Goal: Transaction & Acquisition: Subscribe to service/newsletter

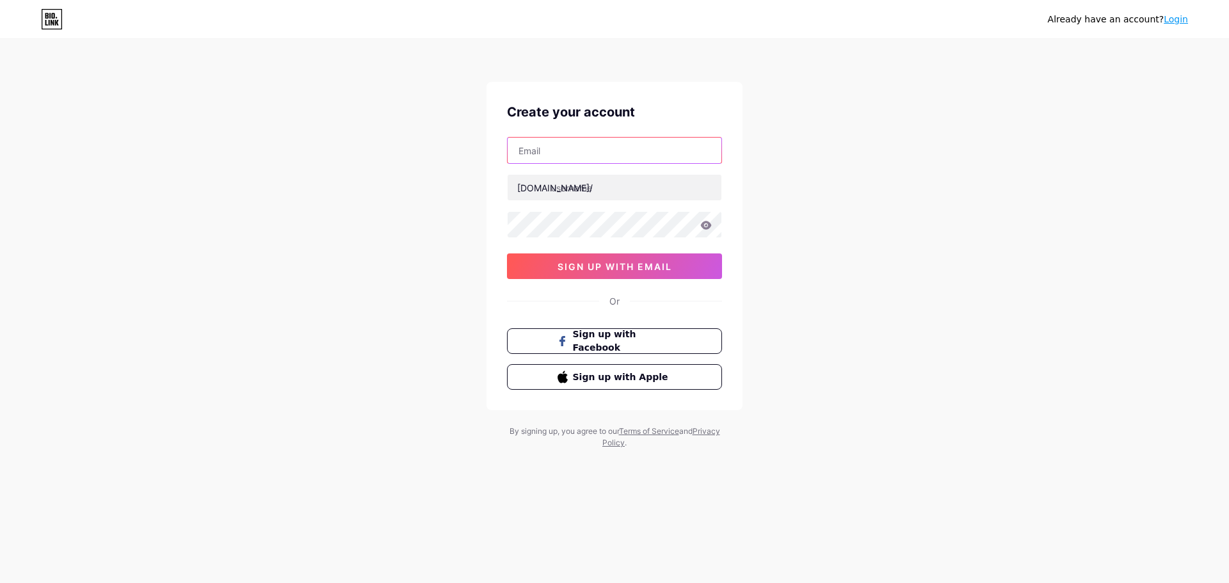
click at [578, 160] on input "text" at bounding box center [614, 151] width 214 height 26
click at [557, 271] on span "sign up with email" at bounding box center [614, 266] width 115 height 11
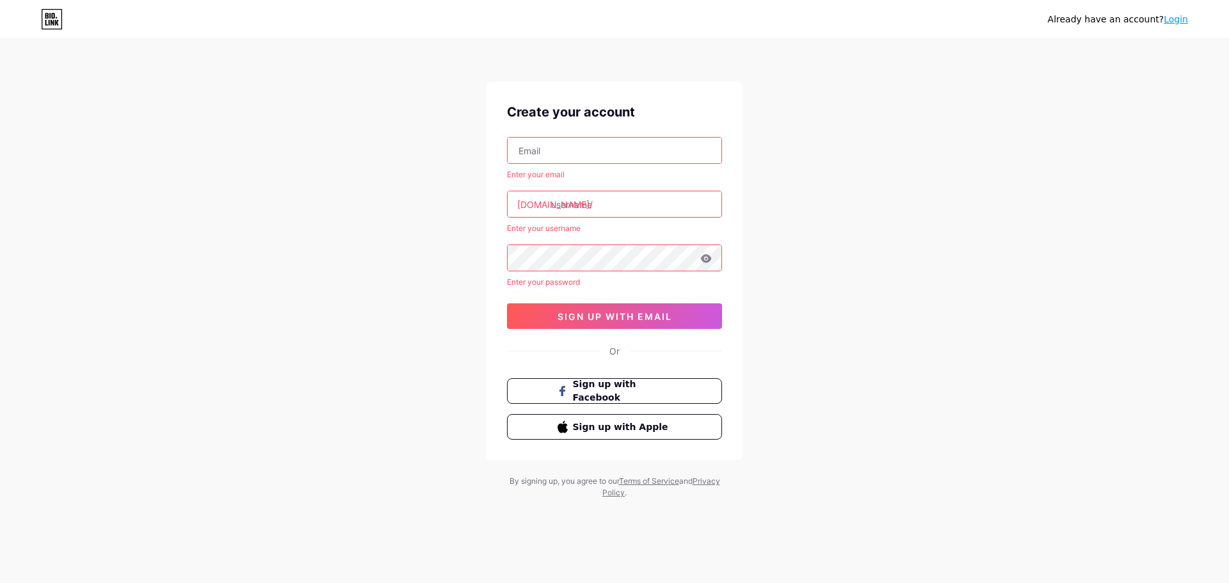
click at [550, 151] on input "text" at bounding box center [614, 151] width 214 height 26
click at [550, 150] on input "text" at bounding box center [614, 151] width 214 height 26
type input "[EMAIL_ADDRESS][DOMAIN_NAME]"
click at [541, 205] on div "[DOMAIN_NAME]/" at bounding box center [555, 204] width 76 height 13
click at [580, 204] on input "text" at bounding box center [614, 204] width 214 height 26
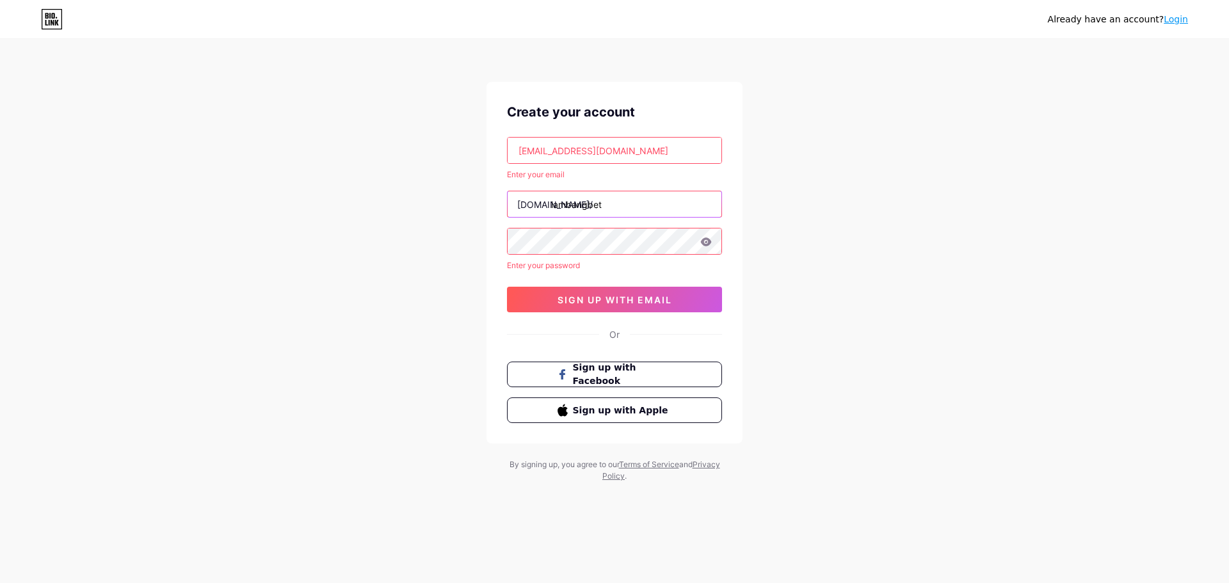
type input "lambangbet"
click at [863, 248] on div "Already have an account? Login Create your account [EMAIL_ADDRESS][DOMAIN_NAME]…" at bounding box center [614, 261] width 1229 height 523
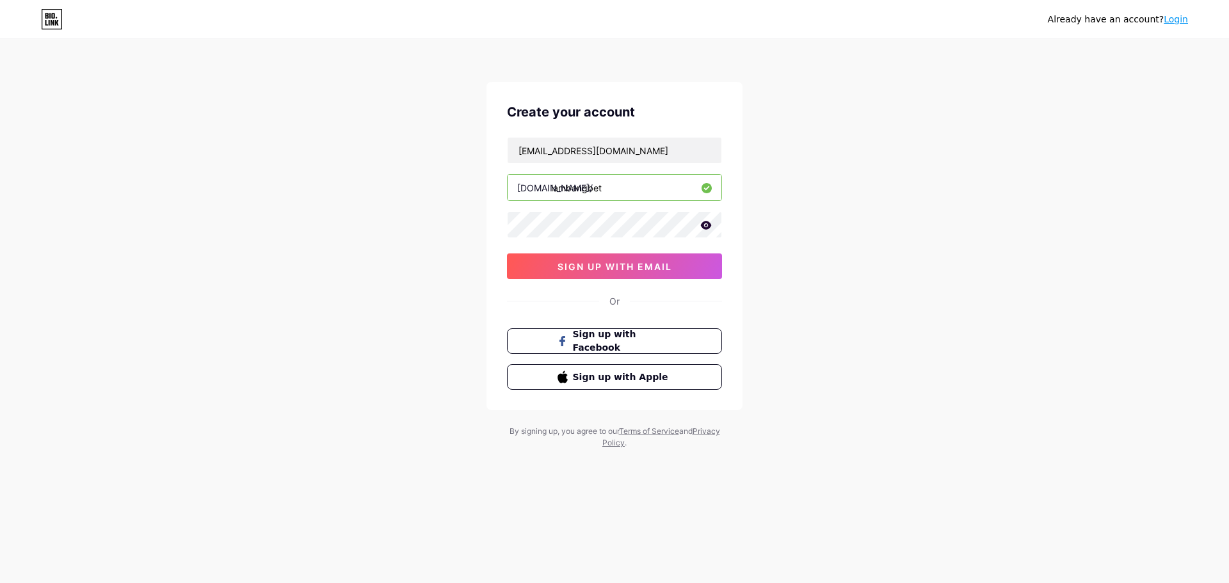
click at [704, 224] on icon at bounding box center [706, 225] width 11 height 8
drag, startPoint x: 623, startPoint y: 191, endPoint x: 333, endPoint y: 191, distance: 289.3
click at [333, 191] on div "Already have an account? Login Create your account [EMAIL_ADDRESS][DOMAIN_NAME]…" at bounding box center [614, 245] width 1229 height 490
click at [530, 188] on div "[DOMAIN_NAME]/" at bounding box center [555, 187] width 76 height 13
drag, startPoint x: 516, startPoint y: 189, endPoint x: 591, endPoint y: 189, distance: 74.9
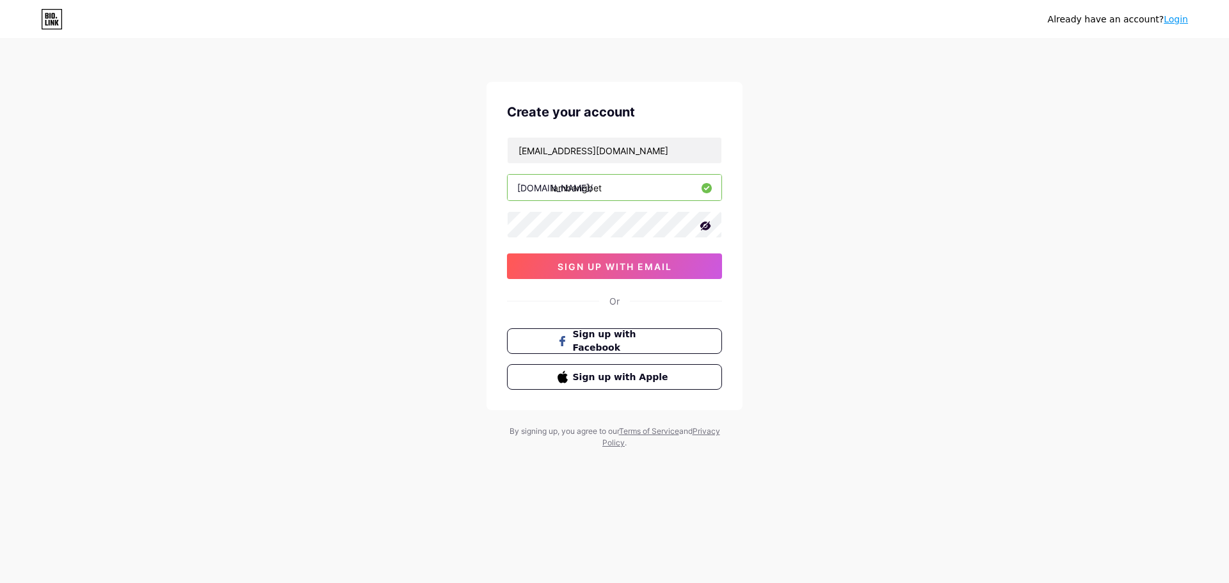
click at [591, 189] on input "lambangbet" at bounding box center [614, 188] width 214 height 26
click at [612, 187] on input "lambangbet" at bounding box center [614, 188] width 214 height 26
click at [373, 227] on div "Already have an account? Login Create your account [EMAIL_ADDRESS][DOMAIN_NAME]…" at bounding box center [614, 245] width 1229 height 490
click at [864, 220] on div "Already have an account? Login Create your account [EMAIL_ADDRESS][DOMAIN_NAME]…" at bounding box center [614, 245] width 1229 height 490
click at [577, 269] on span "sign up with email" at bounding box center [614, 266] width 115 height 11
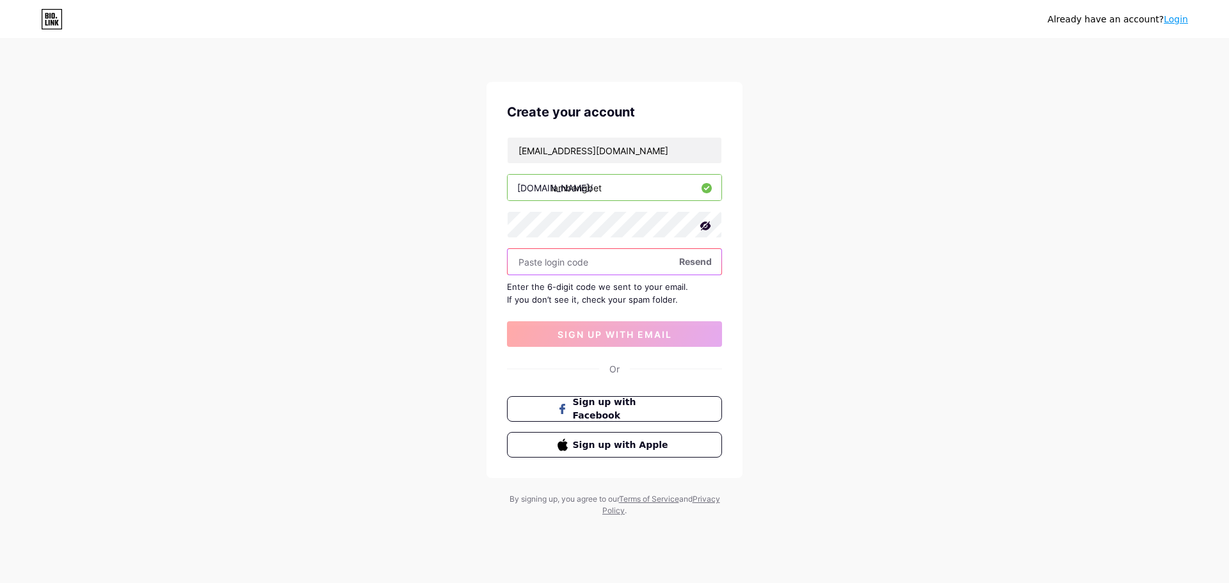
click at [561, 266] on input "text" at bounding box center [614, 262] width 214 height 26
paste input "396826"
type input "396826"
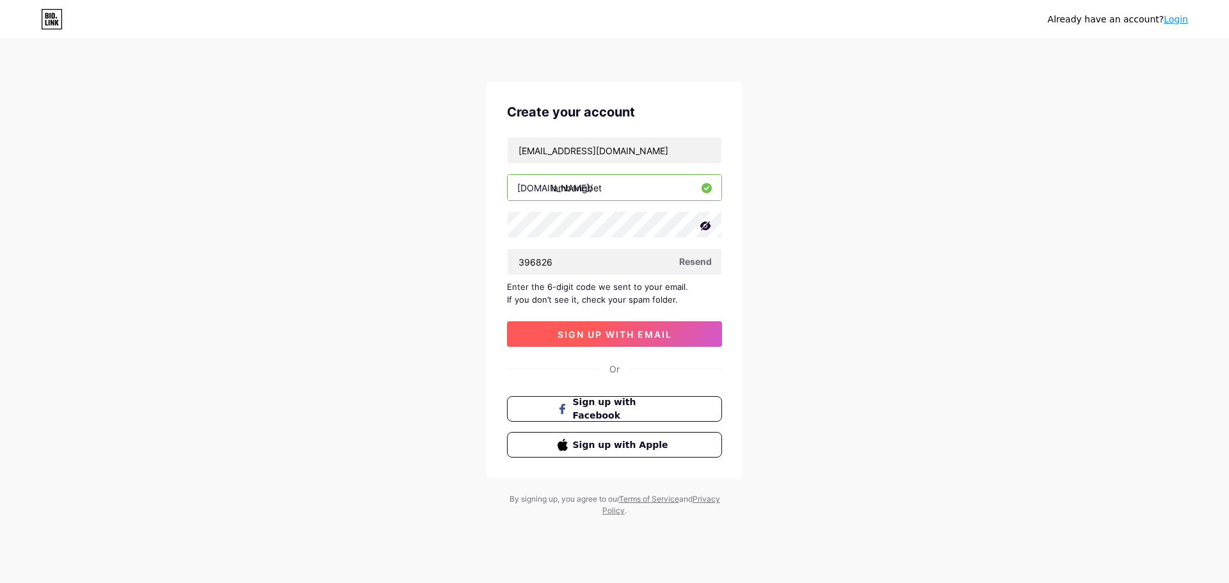
click at [630, 341] on button "sign up with email" at bounding box center [614, 334] width 215 height 26
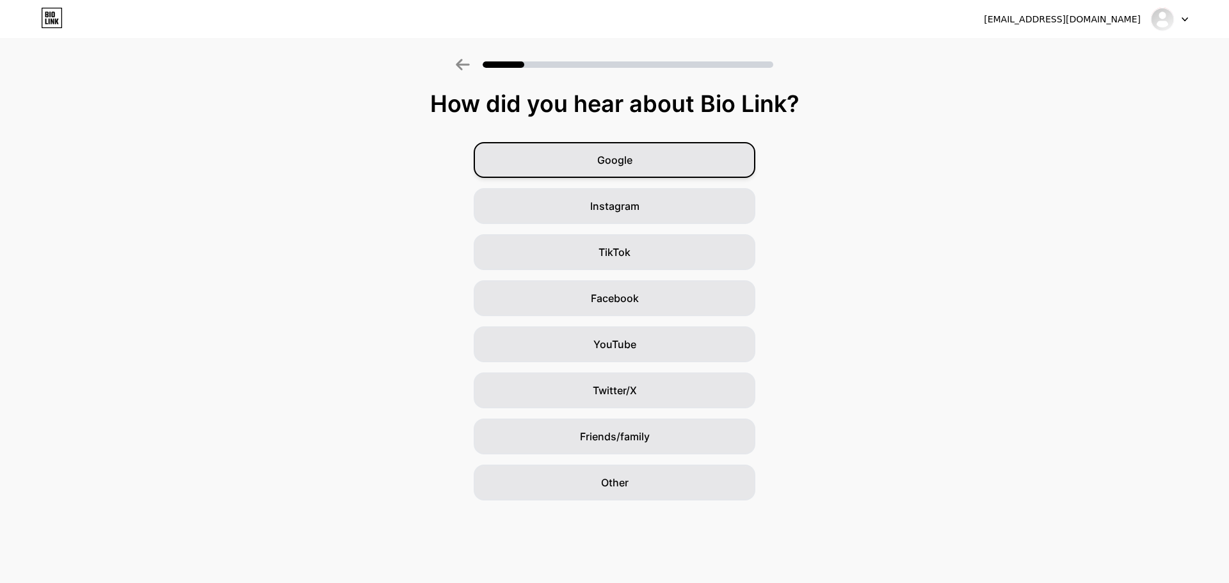
click at [579, 166] on div "Google" at bounding box center [615, 160] width 282 height 36
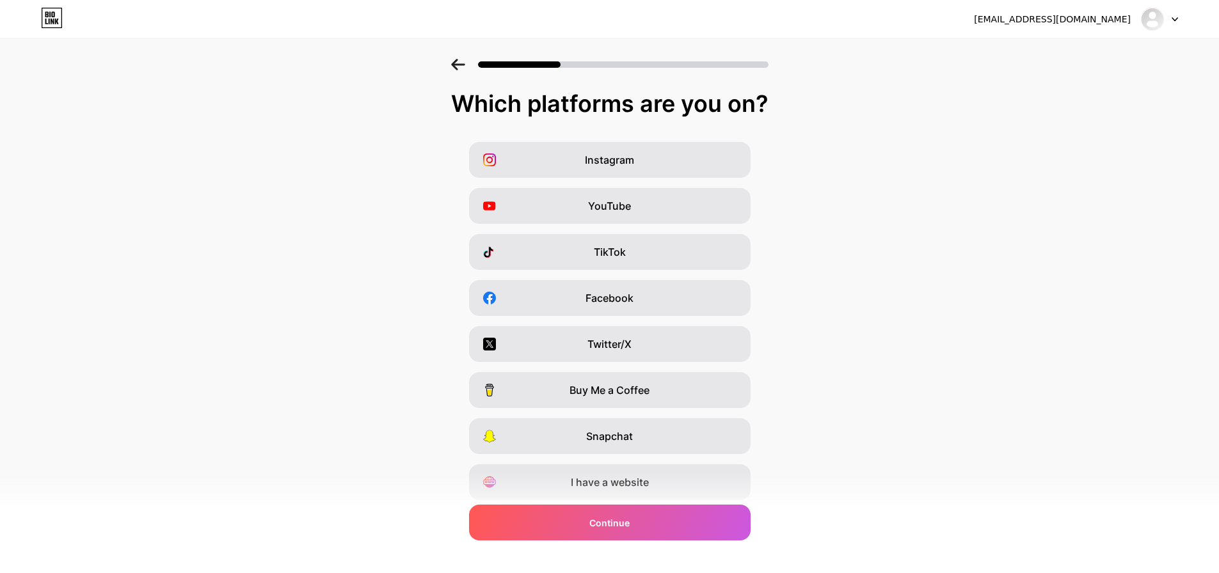
drag, startPoint x: 459, startPoint y: 107, endPoint x: 804, endPoint y: 105, distance: 344.9
click at [804, 105] on div "Which platforms are you on?" at bounding box center [610, 104] width 1194 height 26
copy div "Which platforms are you on?"
click at [813, 215] on div "Instagram YouTube TikTok Facebook Twitter/X Buy Me a Coffee Snapchat I have a w…" at bounding box center [609, 321] width 1206 height 358
click at [617, 476] on span "I have a website" at bounding box center [610, 482] width 78 height 15
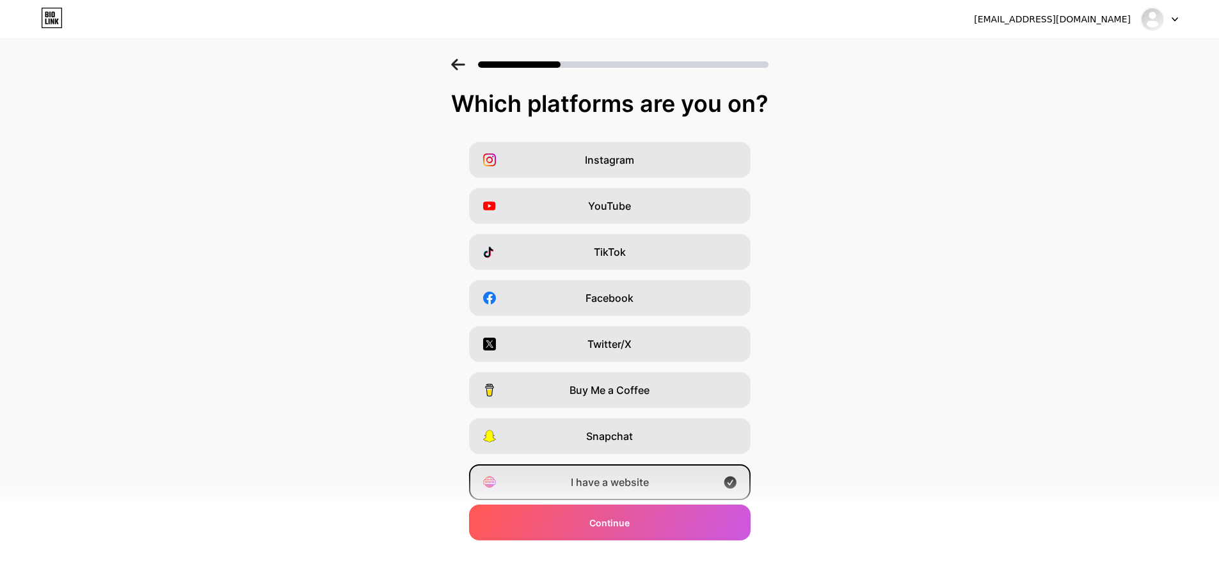
click at [934, 267] on div "Instagram YouTube TikTok Facebook Twitter/X Buy Me a Coffee Snapchat I have a w…" at bounding box center [609, 321] width 1206 height 358
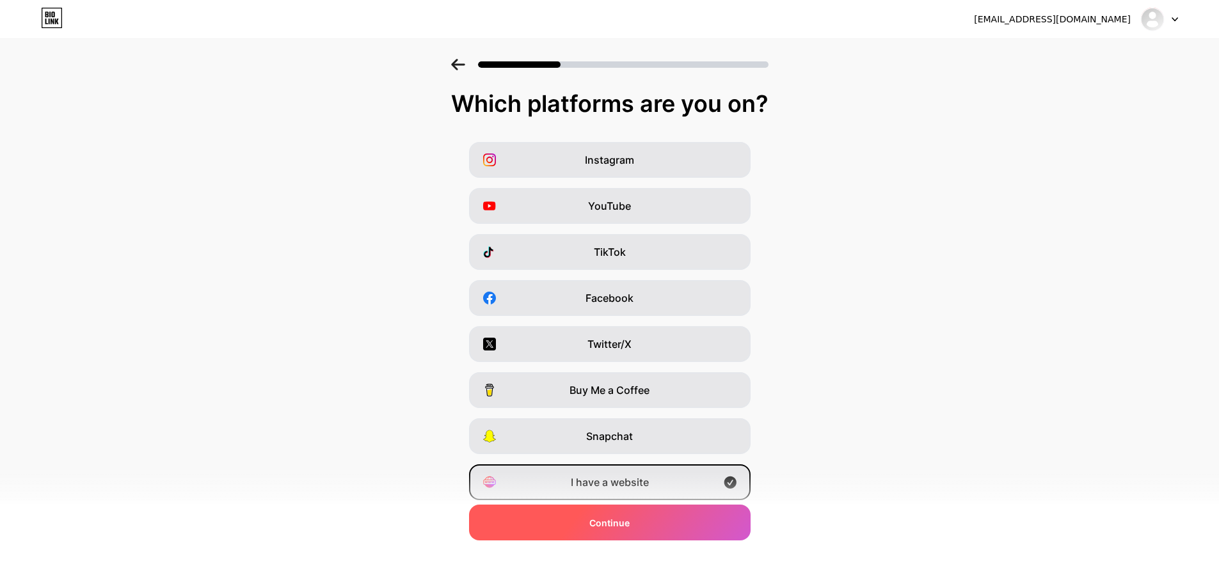
click at [629, 515] on div "Continue" at bounding box center [610, 523] width 282 height 36
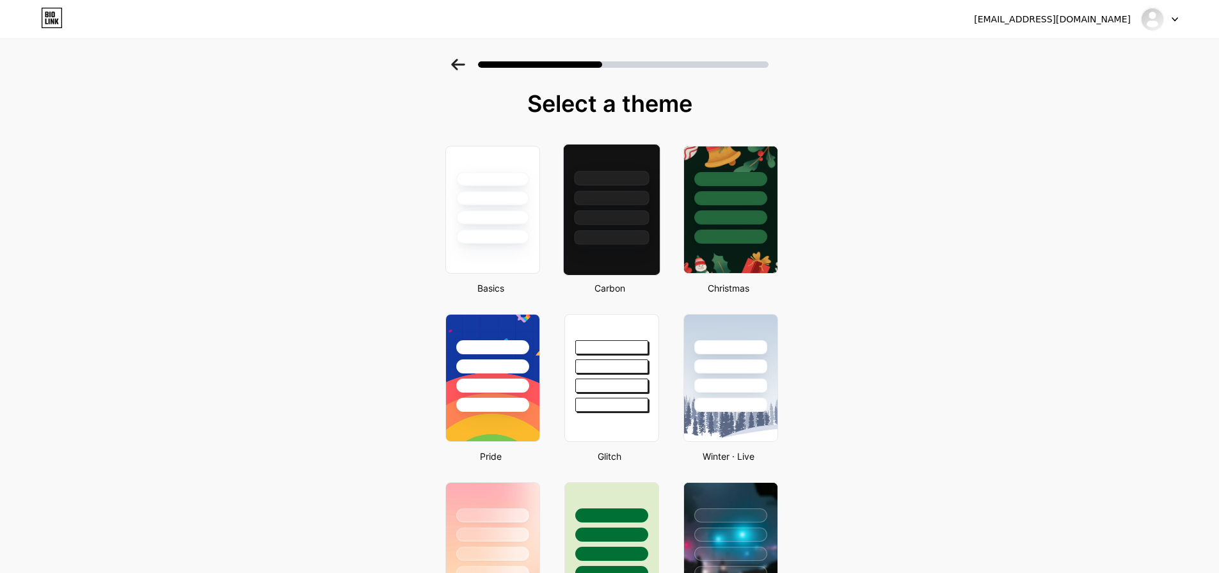
click at [601, 231] on div at bounding box center [611, 237] width 75 height 15
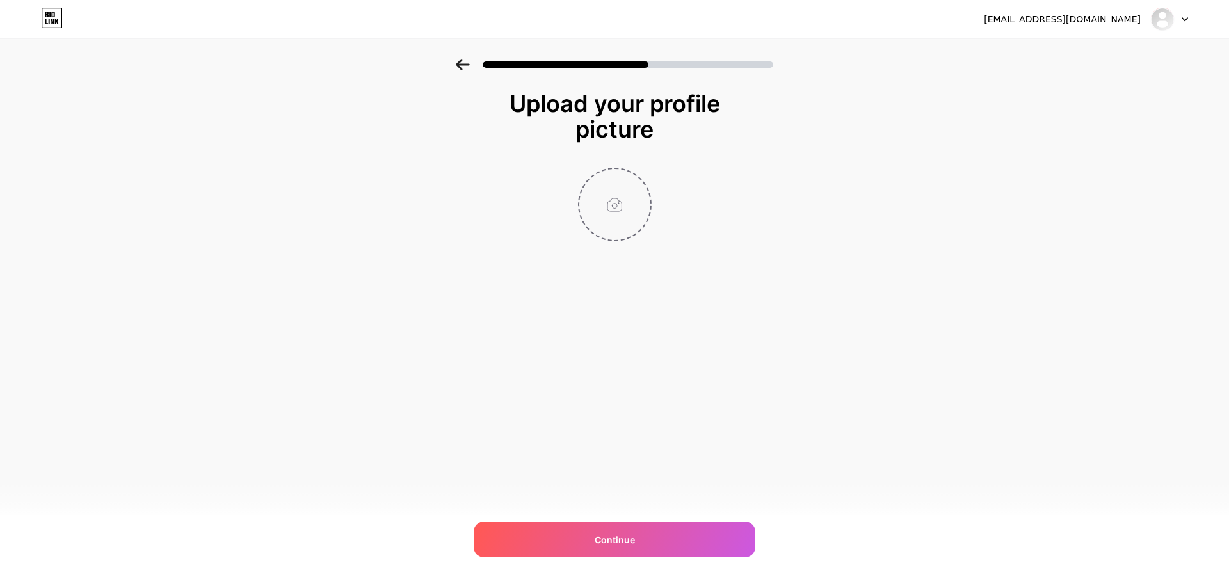
click at [623, 203] on input "file" at bounding box center [614, 204] width 71 height 71
type input "C:\fakepath\ba77c2fc76aa890accff3e2694ed074f.png"
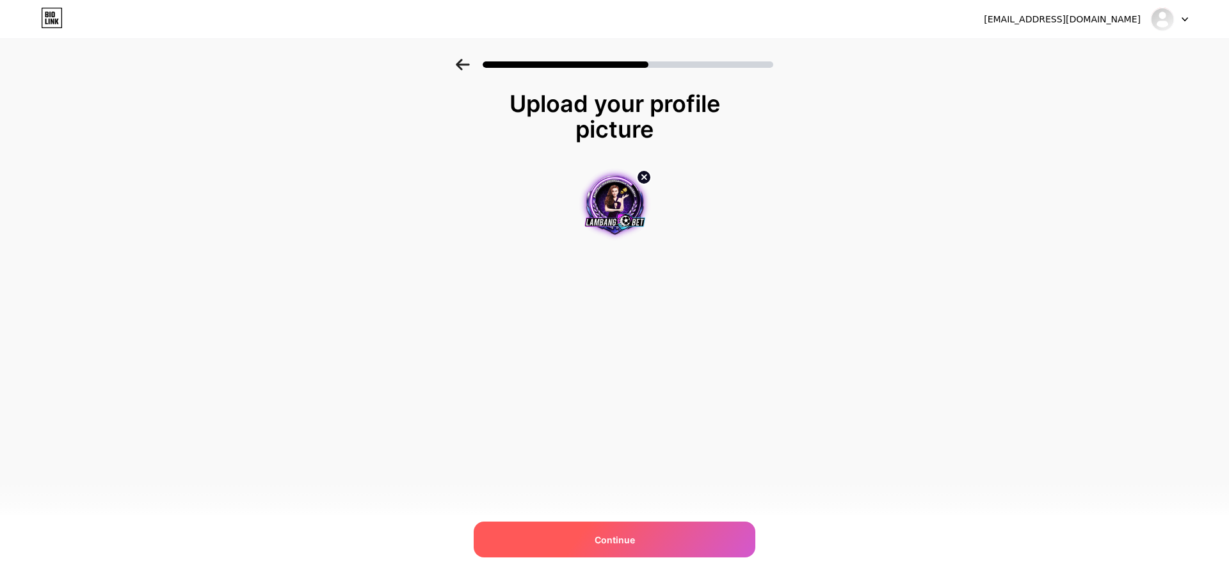
click at [593, 531] on div "Continue" at bounding box center [615, 540] width 282 height 36
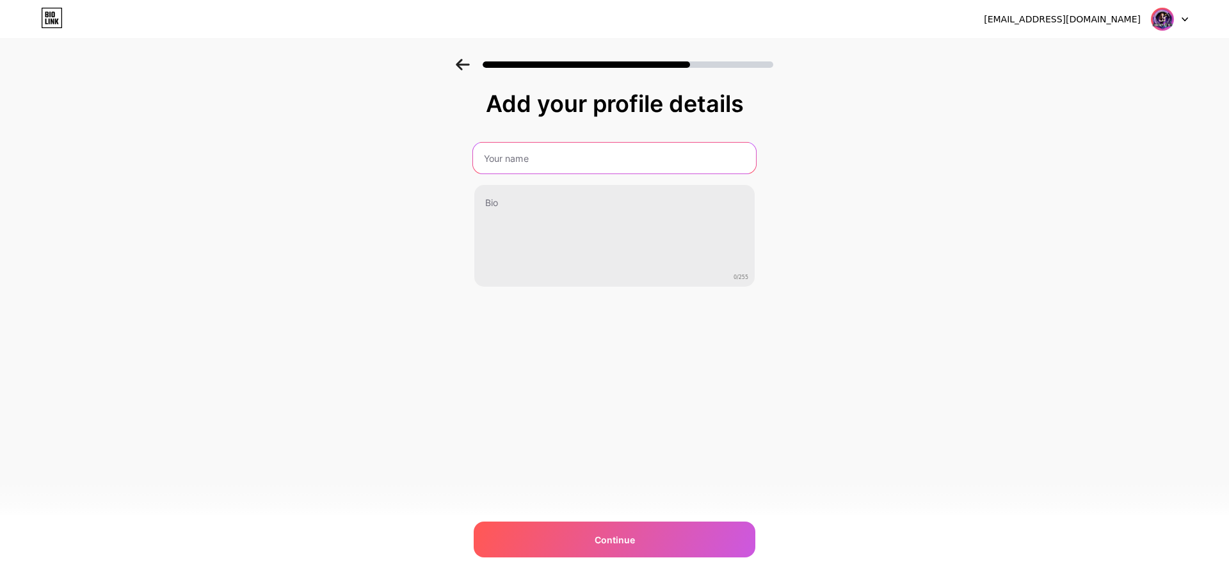
click at [532, 161] on input "text" at bounding box center [614, 158] width 283 height 31
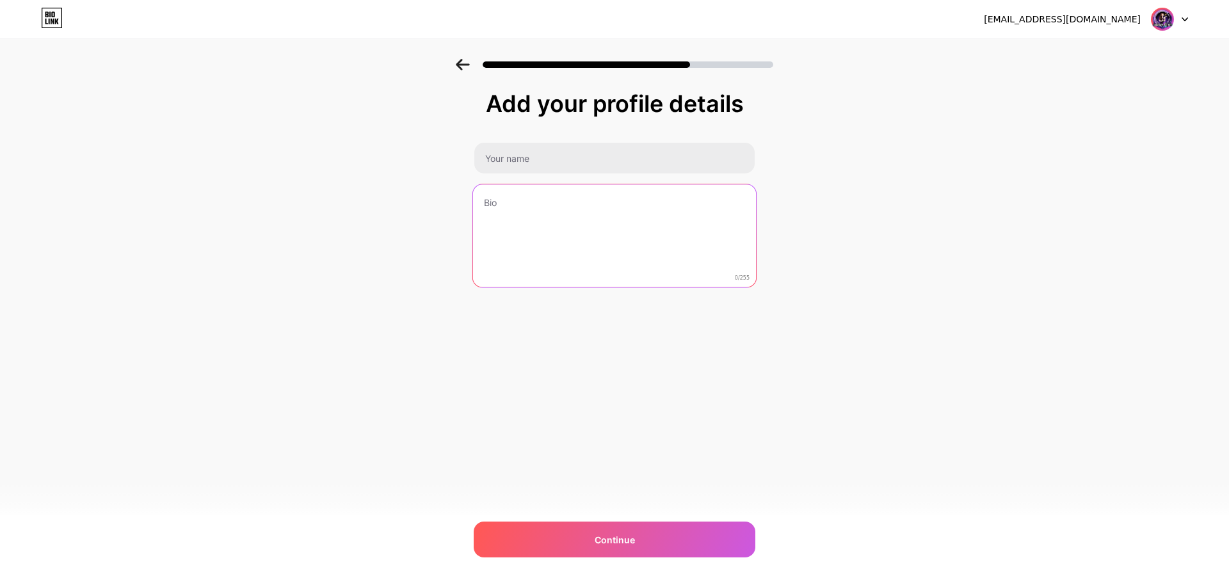
click at [514, 200] on textarea at bounding box center [614, 236] width 283 height 104
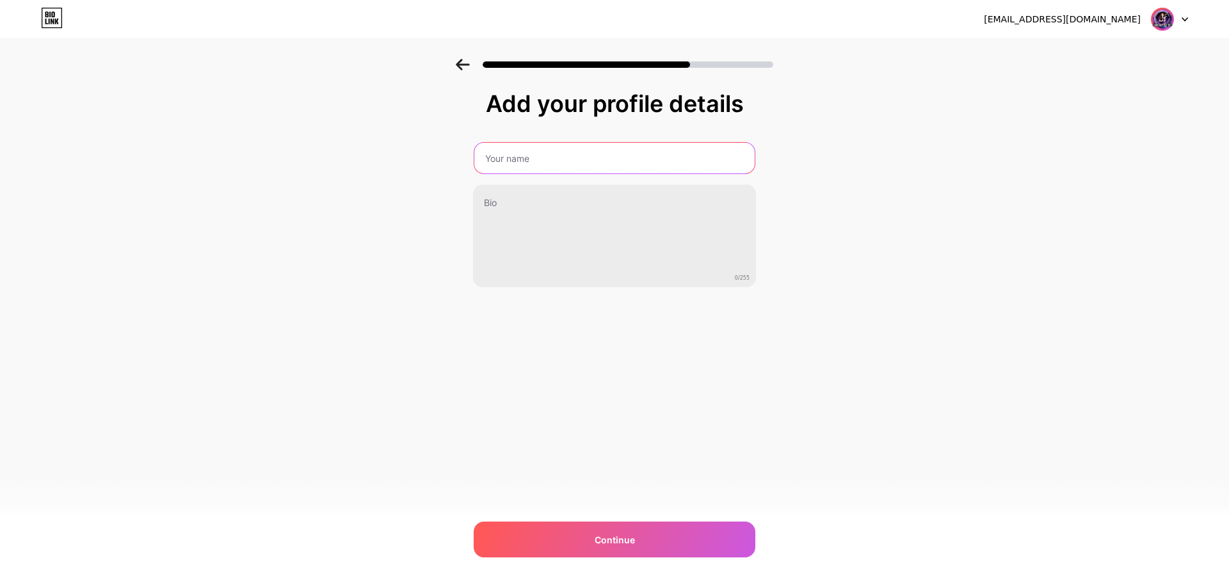
click at [531, 159] on input "text" at bounding box center [614, 158] width 280 height 31
click at [531, 159] on input "text" at bounding box center [614, 158] width 283 height 31
click at [564, 156] on input "text" at bounding box center [614, 158] width 283 height 31
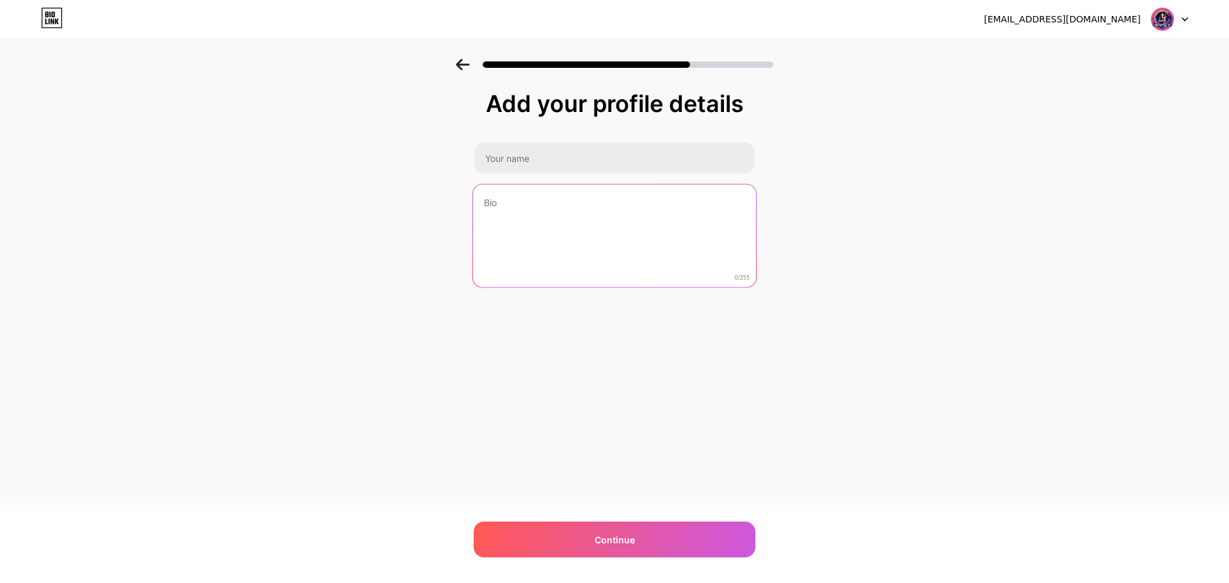
click at [500, 213] on textarea at bounding box center [614, 236] width 283 height 104
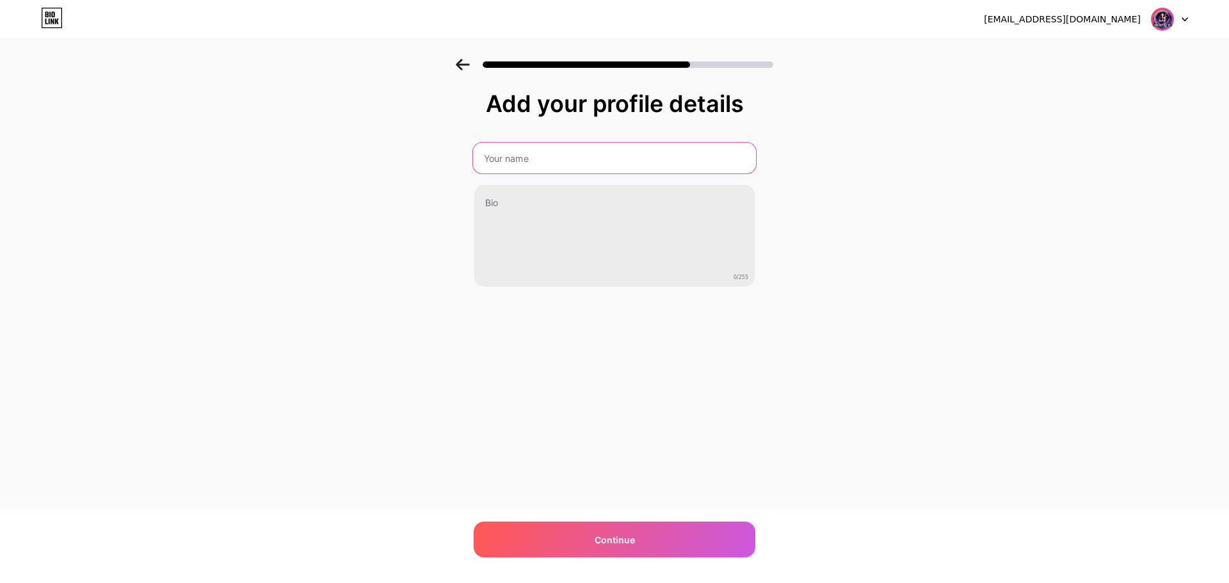
click at [517, 156] on input "text" at bounding box center [614, 158] width 283 height 31
type input "lambangbet"
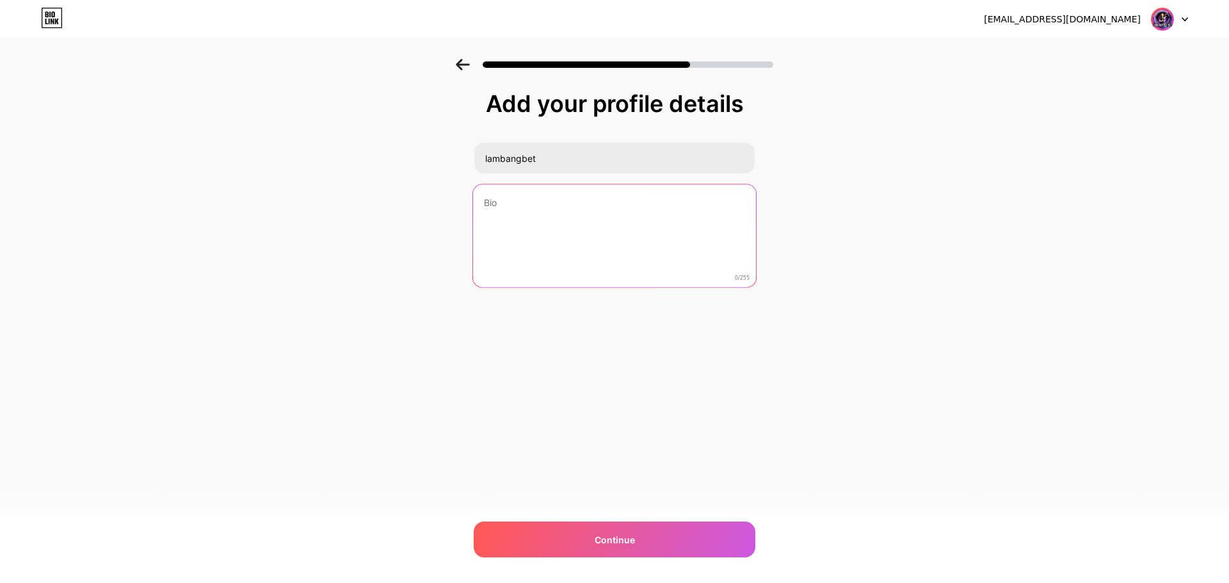
click at [545, 217] on textarea at bounding box center [614, 236] width 283 height 104
click at [542, 217] on textarea at bounding box center [614, 236] width 283 height 104
click at [538, 207] on textarea at bounding box center [614, 236] width 283 height 104
type textarea "lambangbet situs game selular paling"
drag, startPoint x: 691, startPoint y: 195, endPoint x: 421, endPoint y: 198, distance: 270.1
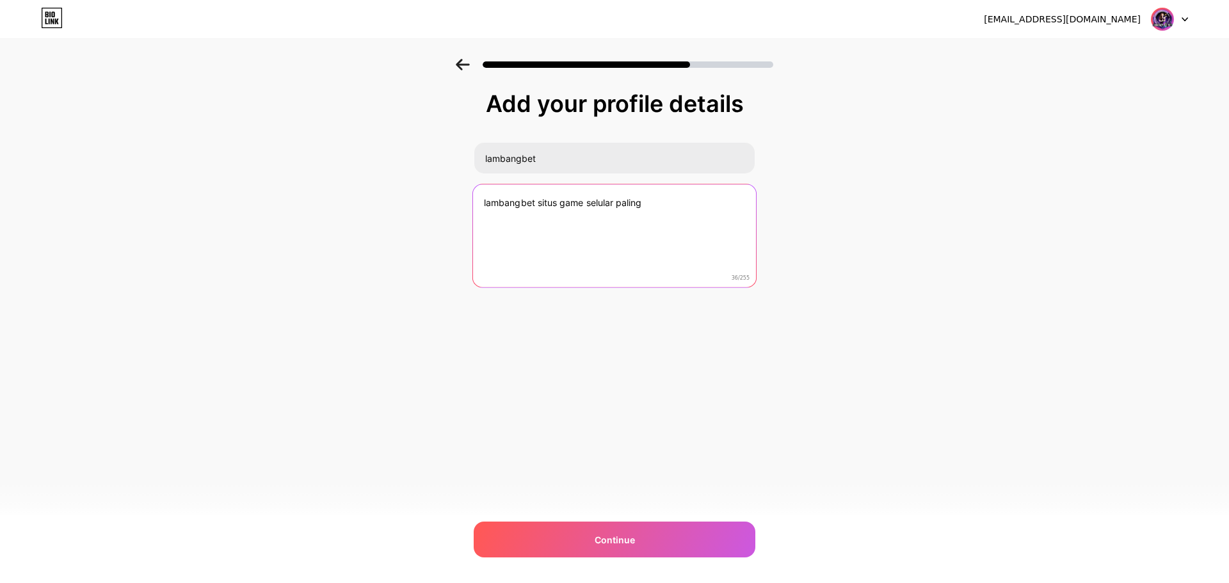
click at [424, 199] on div "Add your profile details lambangbet lambangbet situs game selular paling 36/255…" at bounding box center [614, 205] width 1229 height 292
click at [582, 228] on textarea at bounding box center [614, 236] width 283 height 104
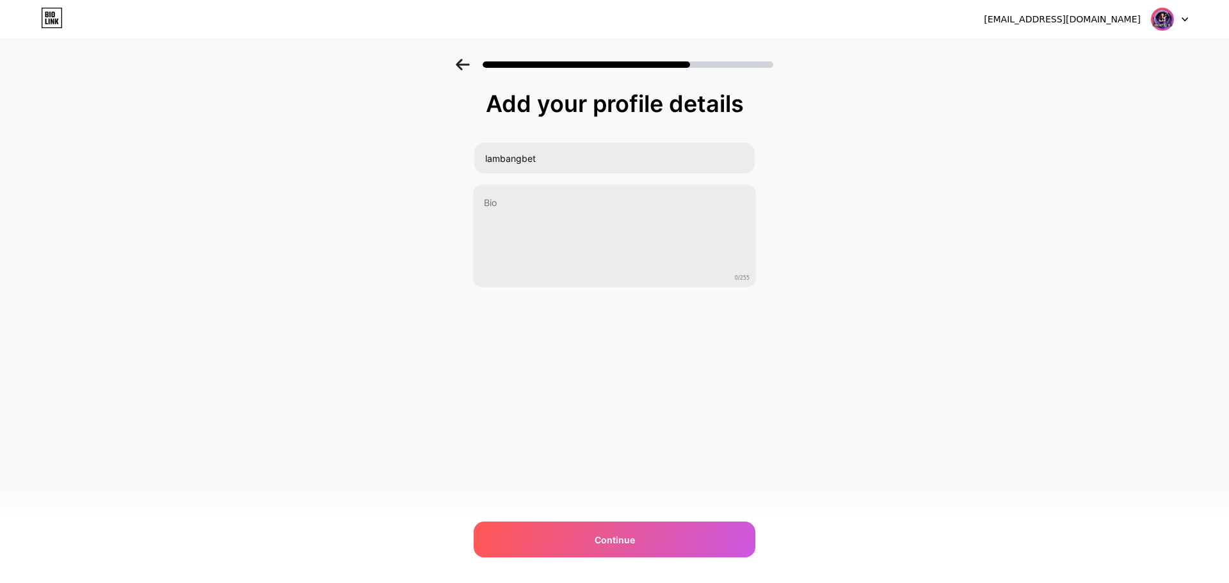
click at [873, 237] on div "Add your profile details lambangbet 0/255 Continue Error" at bounding box center [614, 205] width 1229 height 292
drag, startPoint x: 586, startPoint y: 157, endPoint x: 394, endPoint y: 154, distance: 192.0
click at [397, 154] on div "Add your profile details lambangbet 0/255 Continue Error" at bounding box center [614, 205] width 1229 height 292
click at [824, 203] on div "Add your profile details 0/255 Continue Error" at bounding box center [614, 205] width 1229 height 292
click at [544, 161] on input "text" at bounding box center [614, 158] width 280 height 31
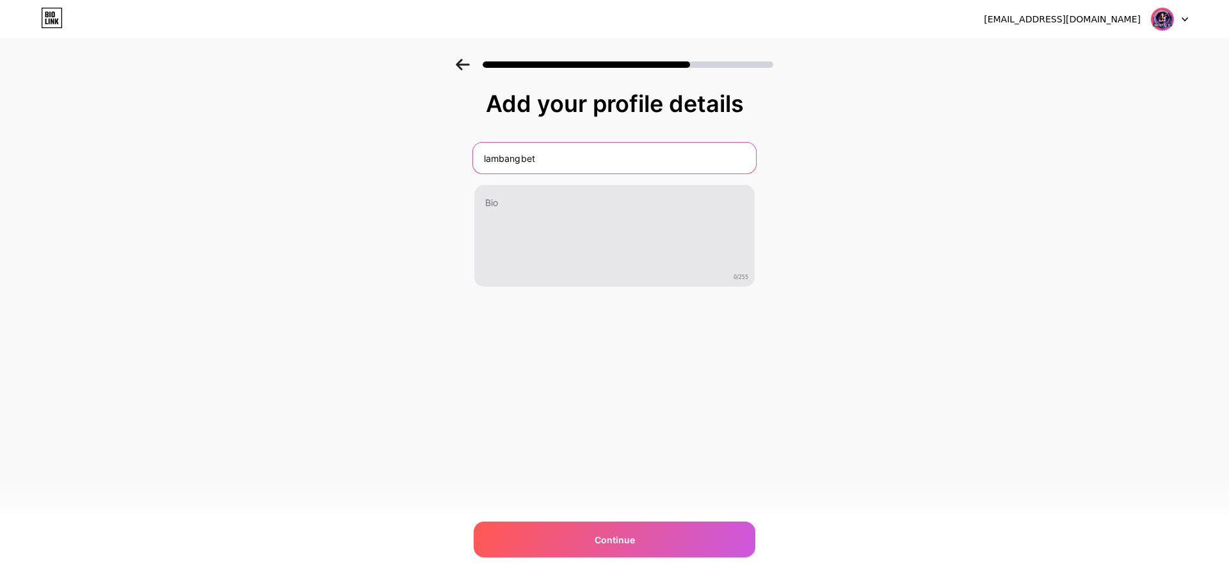
type input "lambangbet"
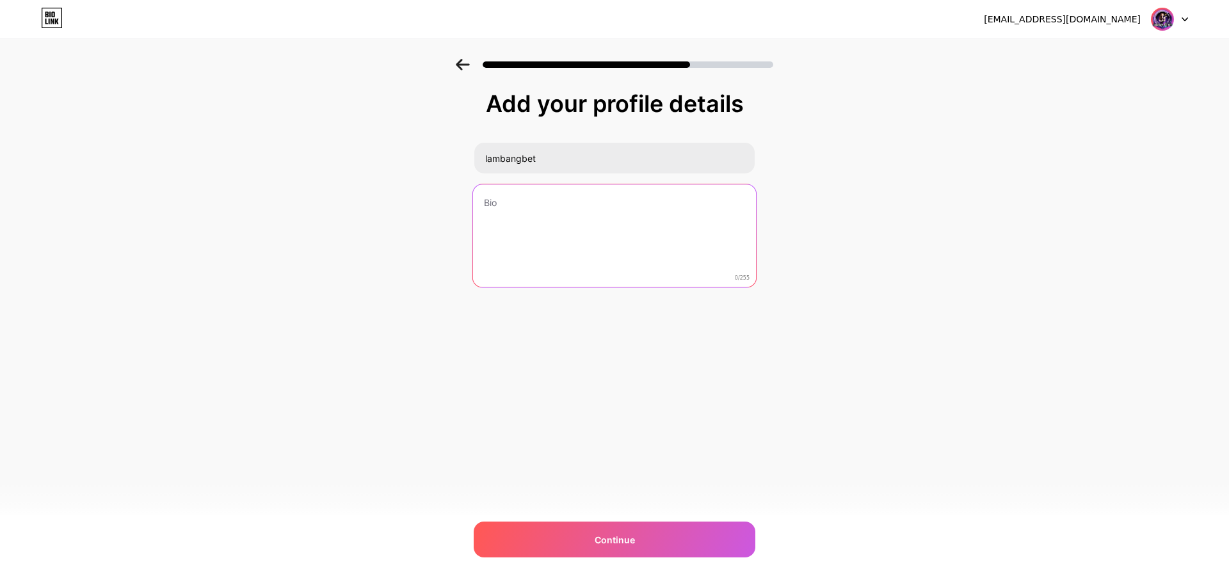
click at [669, 214] on textarea at bounding box center [614, 236] width 283 height 104
click at [572, 237] on textarea "lambangbet merupakan situs server thailand paling profit raih kemenangan tanpa …" at bounding box center [614, 236] width 283 height 104
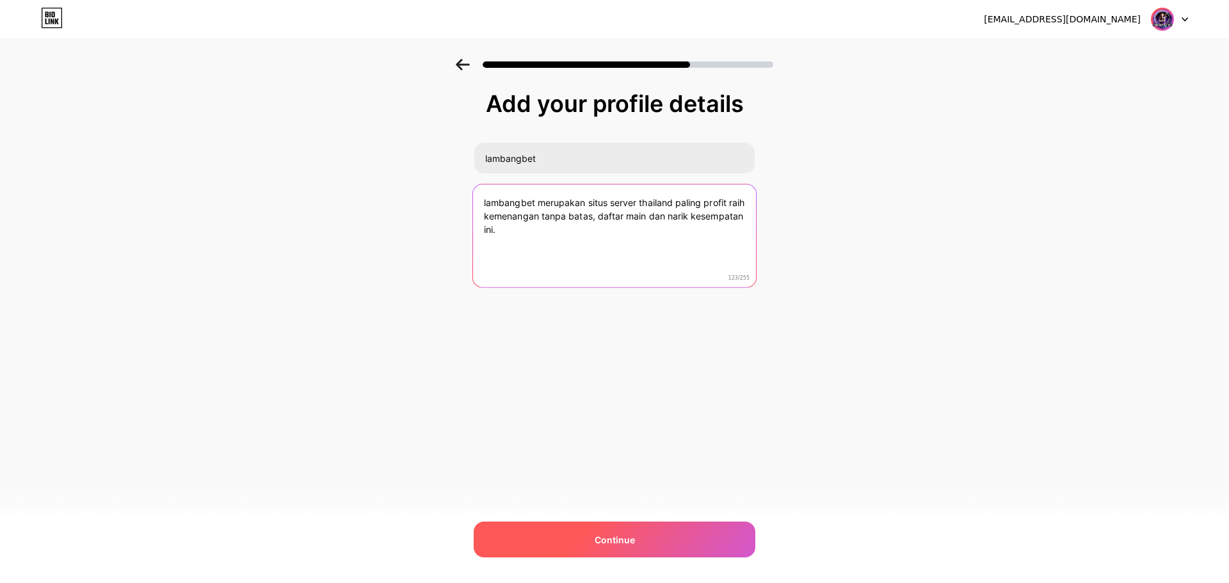
type textarea "lambangbet merupakan situs server thailand paling profit raih kemenangan tanpa …"
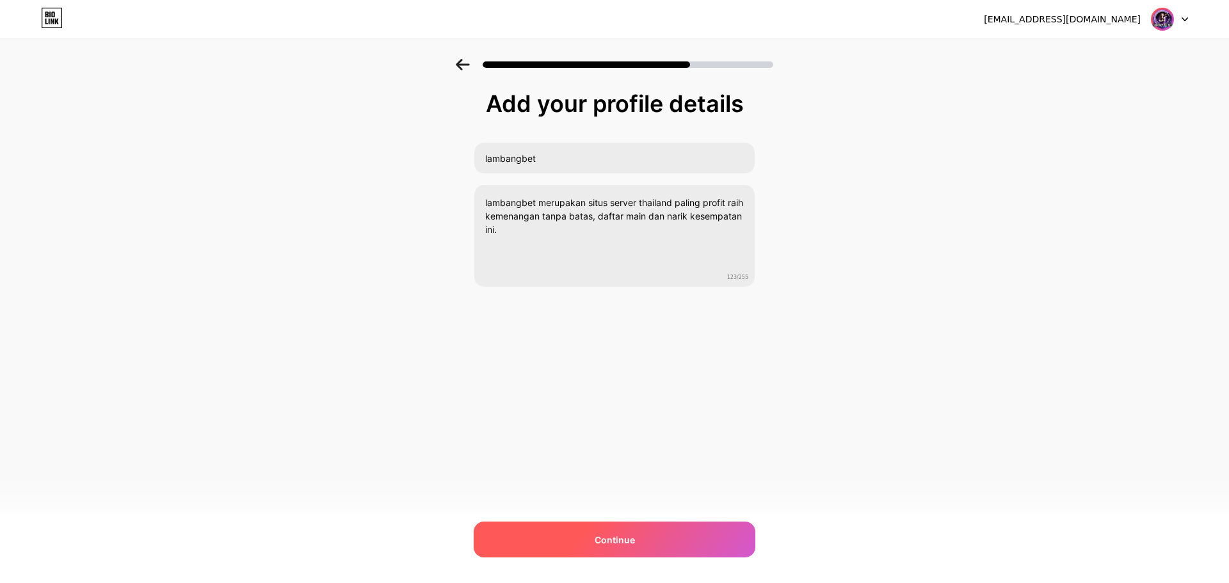
click at [623, 540] on span "Continue" at bounding box center [615, 539] width 40 height 13
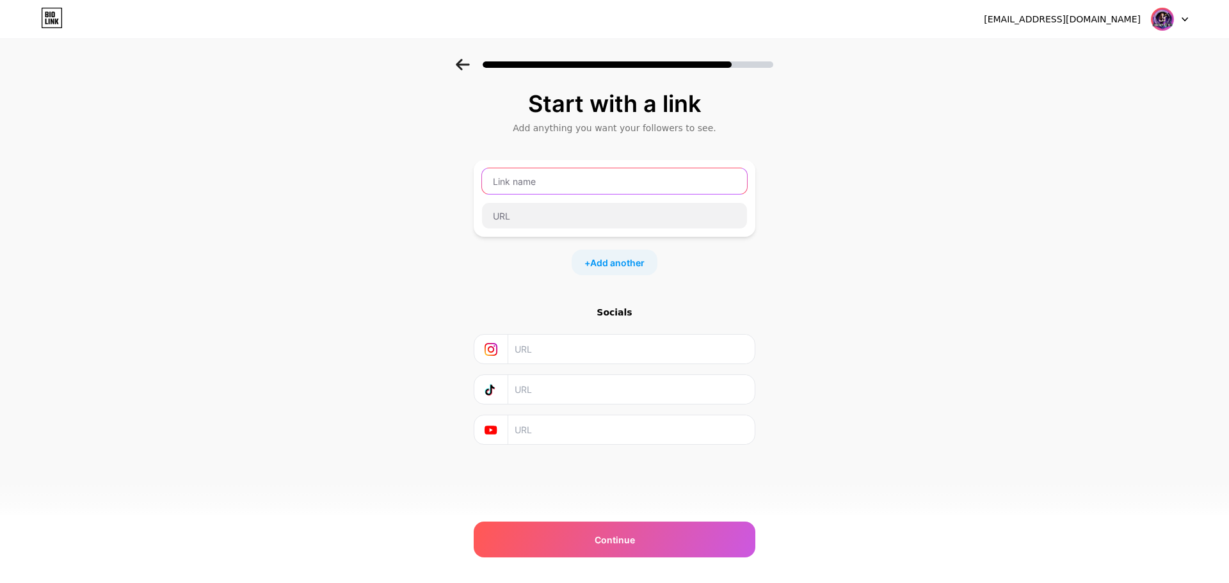
click at [553, 179] on input "text" at bounding box center [614, 181] width 265 height 26
click at [475, 300] on div "Start with a link Add anything you want your followers to see. + Add another So…" at bounding box center [615, 268] width 282 height 354
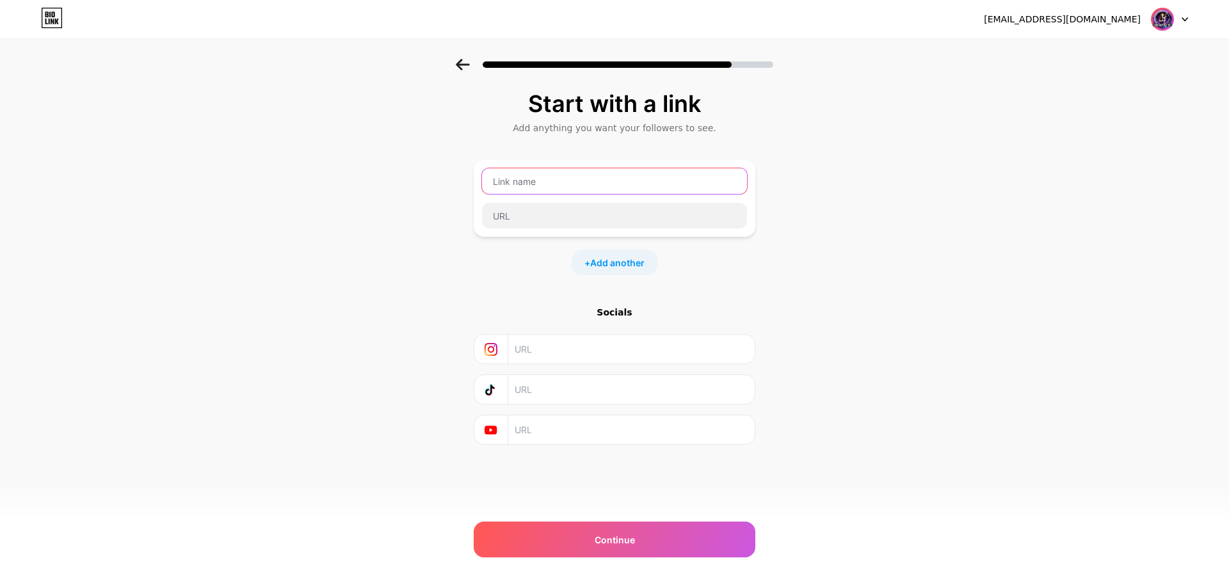
click at [527, 173] on input "text" at bounding box center [614, 181] width 265 height 26
click at [529, 179] on input "text" at bounding box center [614, 181] width 265 height 26
type input "LAMBANGBET"
click at [882, 317] on div "Start with a link Add anything you want your followers to see. LAMBANGBET + Add…" at bounding box center [614, 284] width 1229 height 450
click at [534, 351] on input "text" at bounding box center [631, 349] width 232 height 29
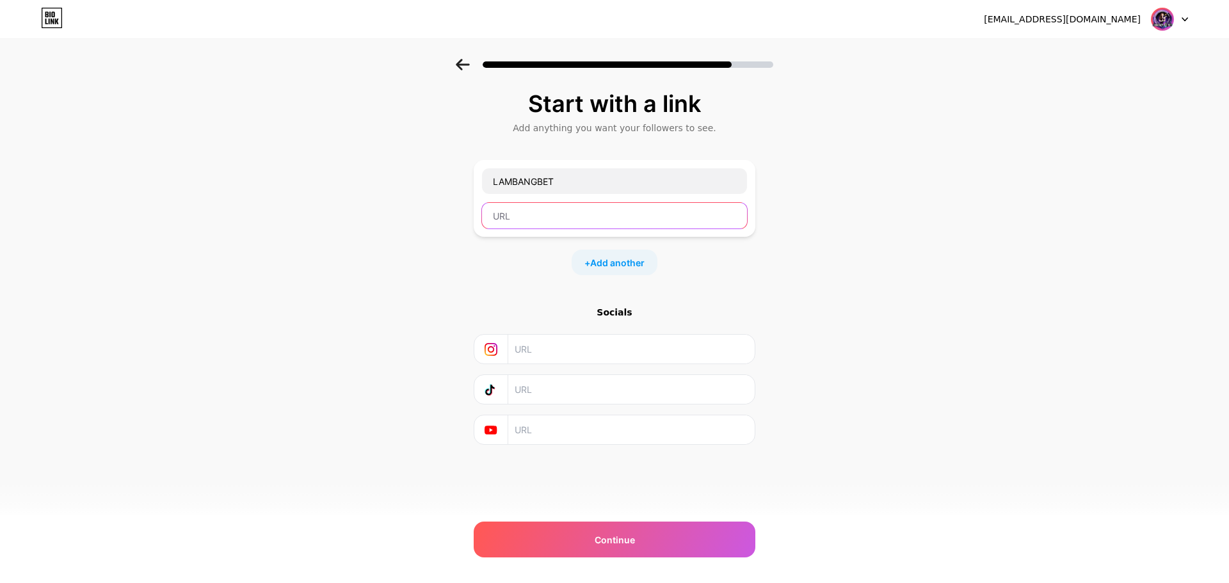
click at [518, 218] on input "text" at bounding box center [614, 216] width 265 height 26
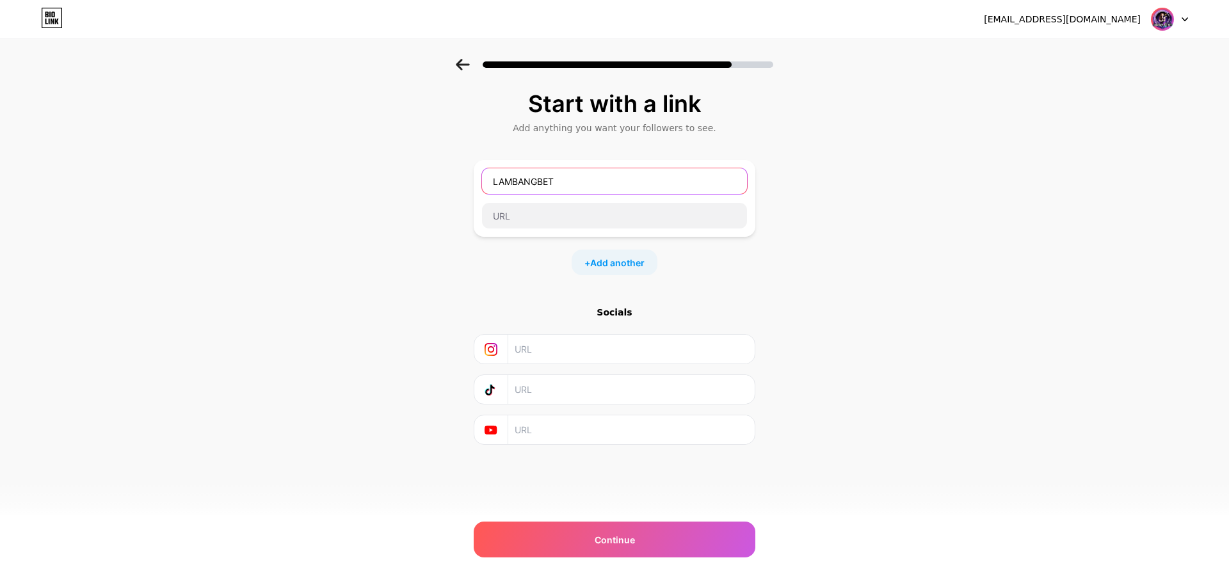
click at [577, 184] on input "LAMBANGBET" at bounding box center [614, 181] width 265 height 26
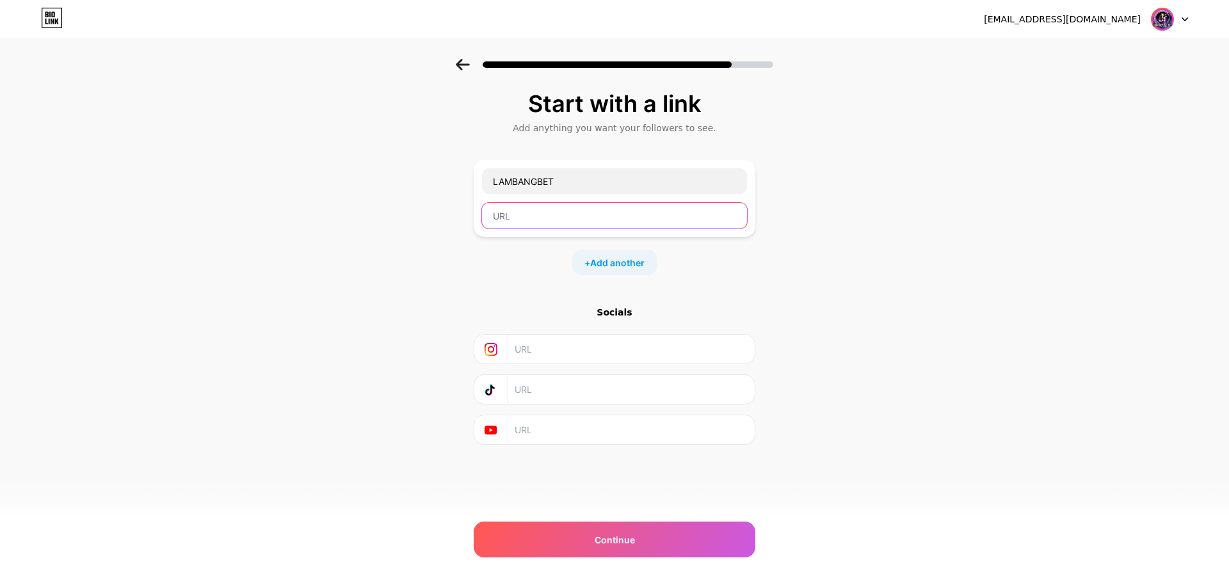
click at [541, 218] on input "text" at bounding box center [614, 216] width 265 height 26
drag, startPoint x: 570, startPoint y: 231, endPoint x: 575, endPoint y: 224, distance: 8.7
click at [570, 231] on div "LAMBANGBET" at bounding box center [615, 198] width 282 height 77
click at [575, 223] on input "text" at bounding box center [614, 216] width 265 height 26
paste input "[URL][PERSON_NAME][DOMAIN_NAME]"
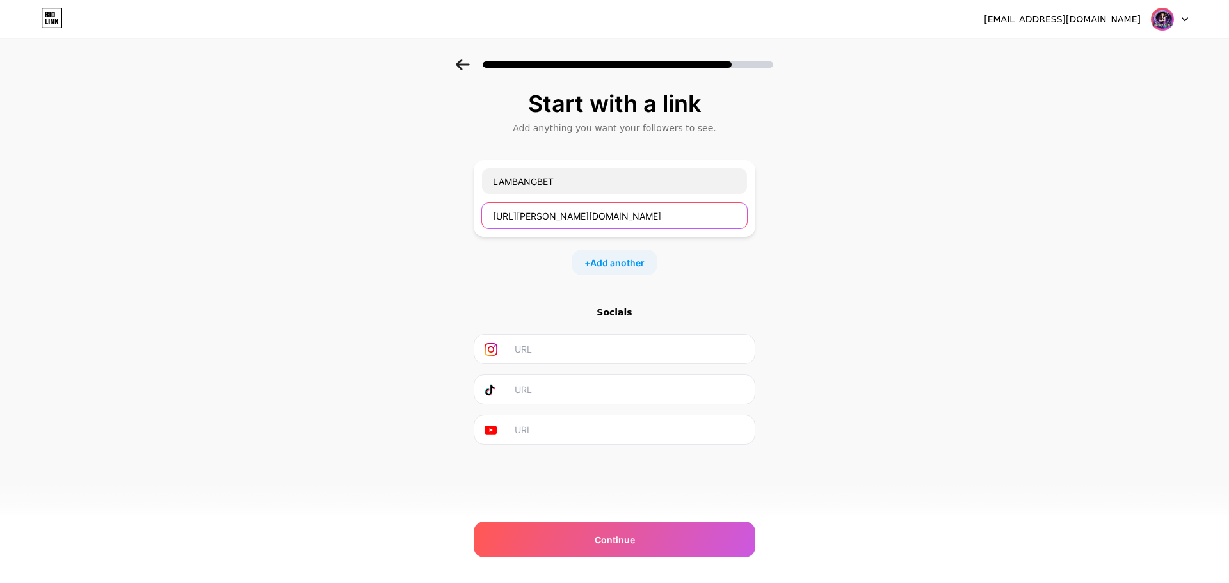
type input "[URL][PERSON_NAME][DOMAIN_NAME]"
click at [844, 276] on div "Start with a link Add anything you want your followers to see. [PERSON_NAME] [U…" at bounding box center [614, 284] width 1229 height 450
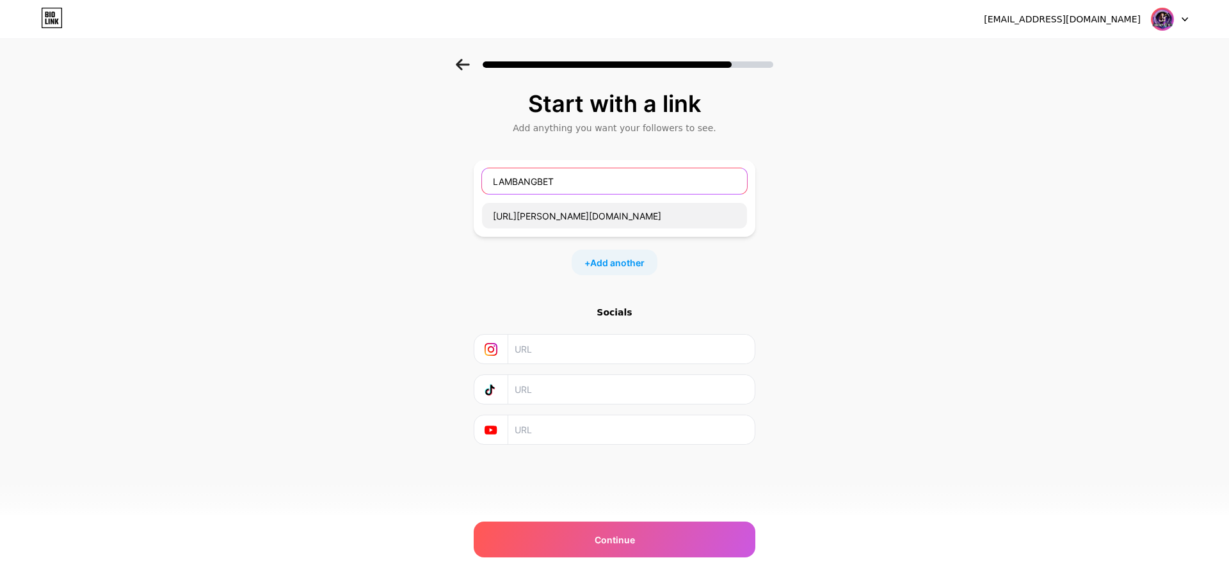
drag, startPoint x: 564, startPoint y: 178, endPoint x: 300, endPoint y: 183, distance: 264.4
click at [302, 184] on div "Start with a link Add anything you want your followers to see. [PERSON_NAME] [U…" at bounding box center [614, 284] width 1229 height 450
drag, startPoint x: 519, startPoint y: 184, endPoint x: 547, endPoint y: 186, distance: 27.6
click at [519, 184] on input "text" at bounding box center [614, 181] width 265 height 26
type input "LOGIN"
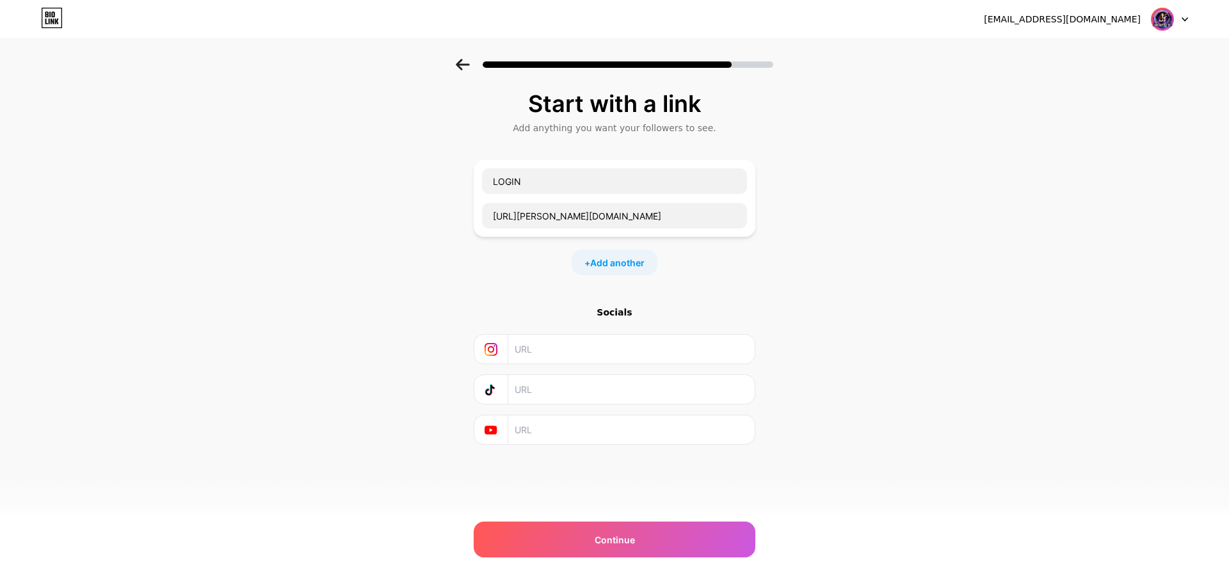
click at [931, 299] on div "Start with a link Add anything you want your followers to see. LOGIN [URL][PERS…" at bounding box center [614, 284] width 1229 height 450
click at [852, 342] on div "Start with a link Add anything you want your followers to see. LOGIN [URL][PERS…" at bounding box center [614, 284] width 1229 height 450
click at [545, 349] on input "text" at bounding box center [631, 349] width 232 height 29
click at [550, 346] on input "text" at bounding box center [631, 349] width 232 height 29
click at [555, 344] on input "text" at bounding box center [631, 349] width 232 height 29
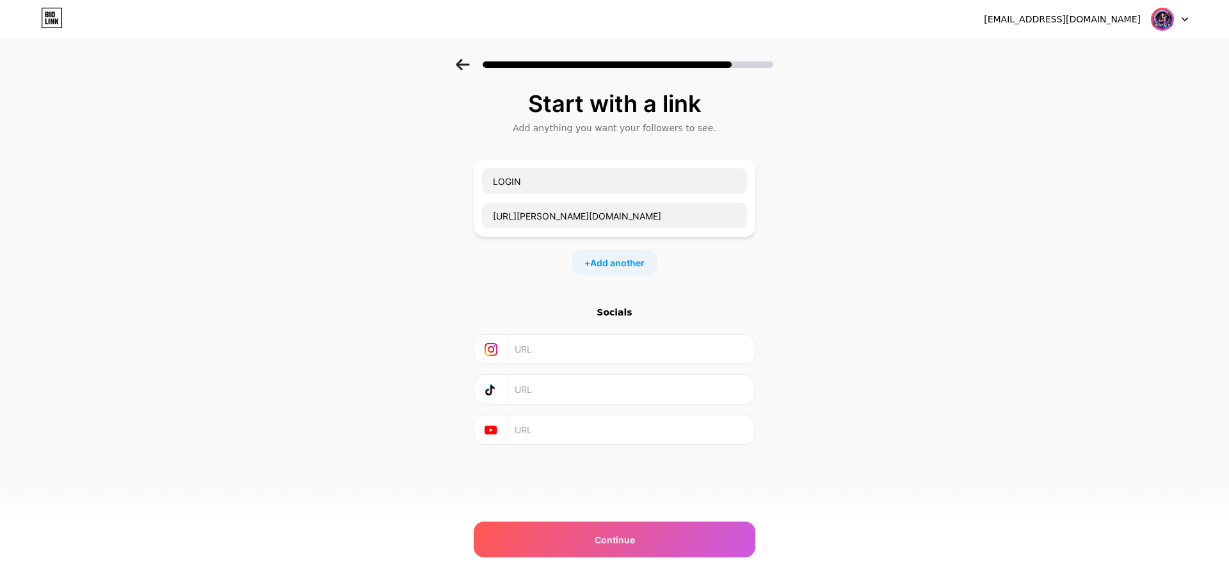
click at [602, 352] on input "text" at bounding box center [631, 349] width 232 height 29
paste input "[URL][DOMAIN_NAME]"
type input "[URL][DOMAIN_NAME]"
click at [969, 363] on div "Start with a link Add anything you want your followers to see. LOGIN [URL][DOMA…" at bounding box center [614, 284] width 1229 height 450
click at [346, 338] on div "Start with a link Add anything you want your followers to see. LOGIN [URL][DOMA…" at bounding box center [614, 284] width 1229 height 450
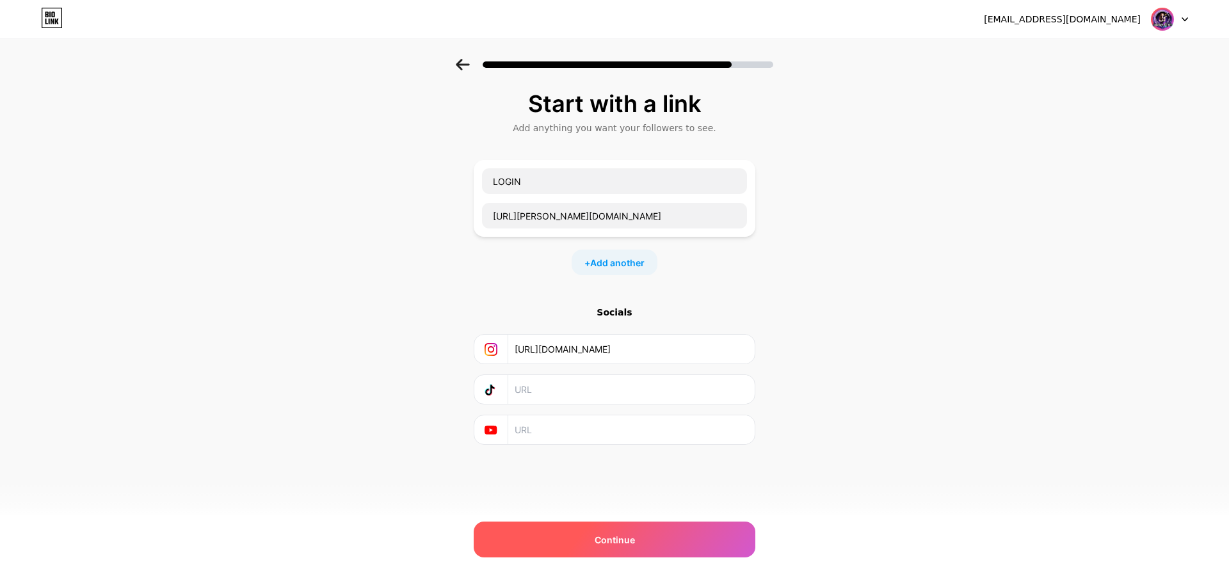
click at [538, 526] on div "Continue" at bounding box center [615, 540] width 282 height 36
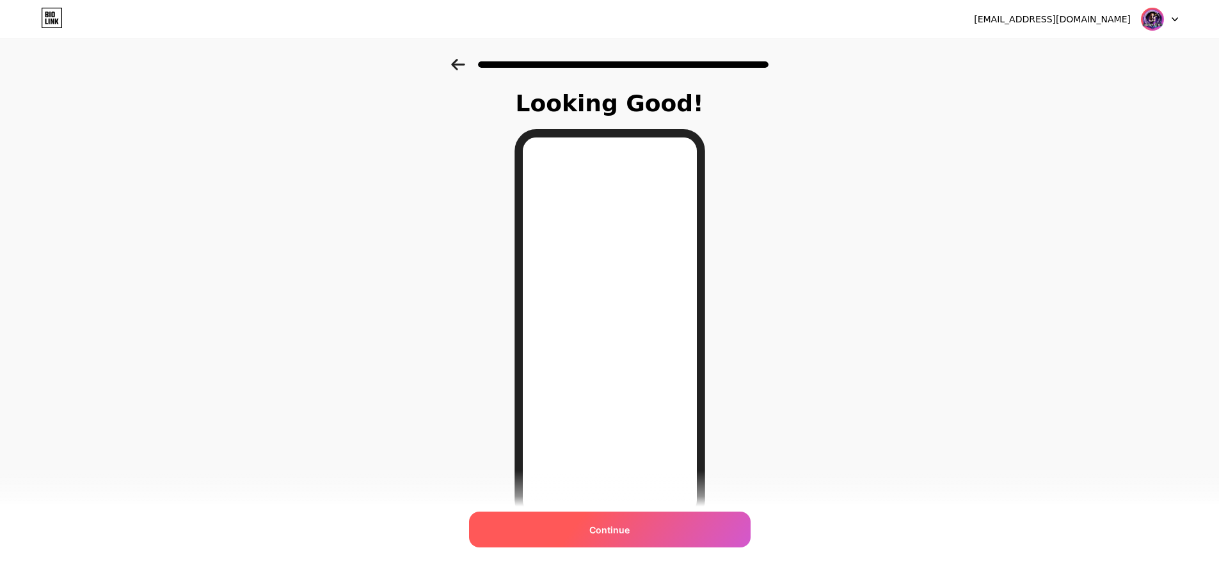
click at [609, 523] on span "Continue" at bounding box center [609, 529] width 40 height 13
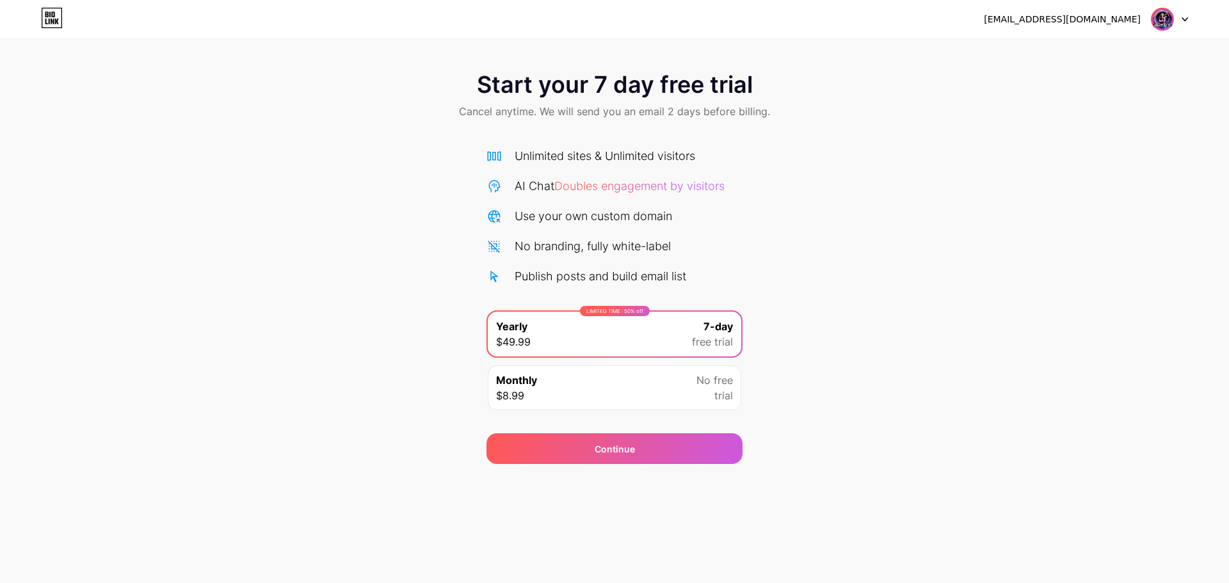
click at [563, 379] on div "Monthly $8.99 No free trial" at bounding box center [614, 387] width 253 height 45
click at [531, 330] on div "Yearly $49.99" at bounding box center [513, 334] width 35 height 31
click at [833, 312] on div "Start your 7 day free trial Cancel anytime. We will send you an email 2 days be…" at bounding box center [614, 261] width 1229 height 405
click at [417, 150] on div "Start your 7 day free trial Cancel anytime. We will send you an email 2 days be…" at bounding box center [614, 261] width 1229 height 405
click at [551, 392] on div "Monthly $8.99 No free trial" at bounding box center [614, 387] width 253 height 45
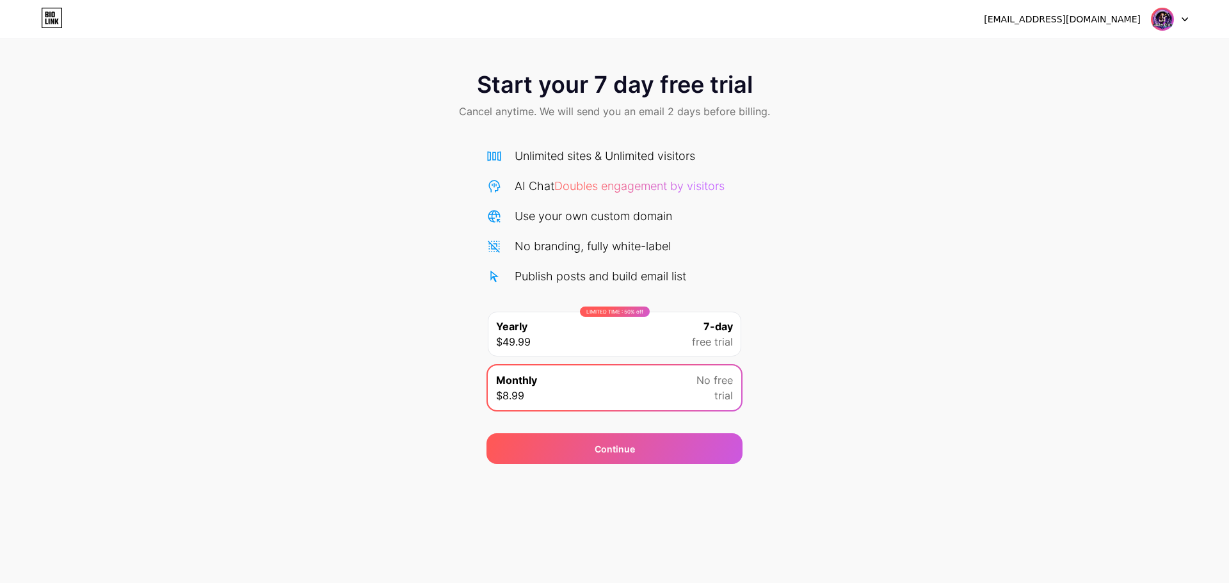
click at [532, 324] on div "LIMITED TIME : 50% off Yearly $49.99 7-day free trial" at bounding box center [614, 334] width 253 height 45
click at [875, 309] on div "Start your 7 day free trial Cancel anytime. We will send you an email 2 days be…" at bounding box center [614, 261] width 1229 height 405
click at [669, 395] on div "Monthly $8.99 No free trial" at bounding box center [614, 387] width 253 height 45
click at [868, 363] on div "Start your 7 day free trial Cancel anytime. We will send you an email 2 days be…" at bounding box center [614, 261] width 1229 height 405
click at [587, 330] on div "LIMITED TIME : 50% off Yearly $49.99 7-day free trial" at bounding box center [614, 334] width 253 height 45
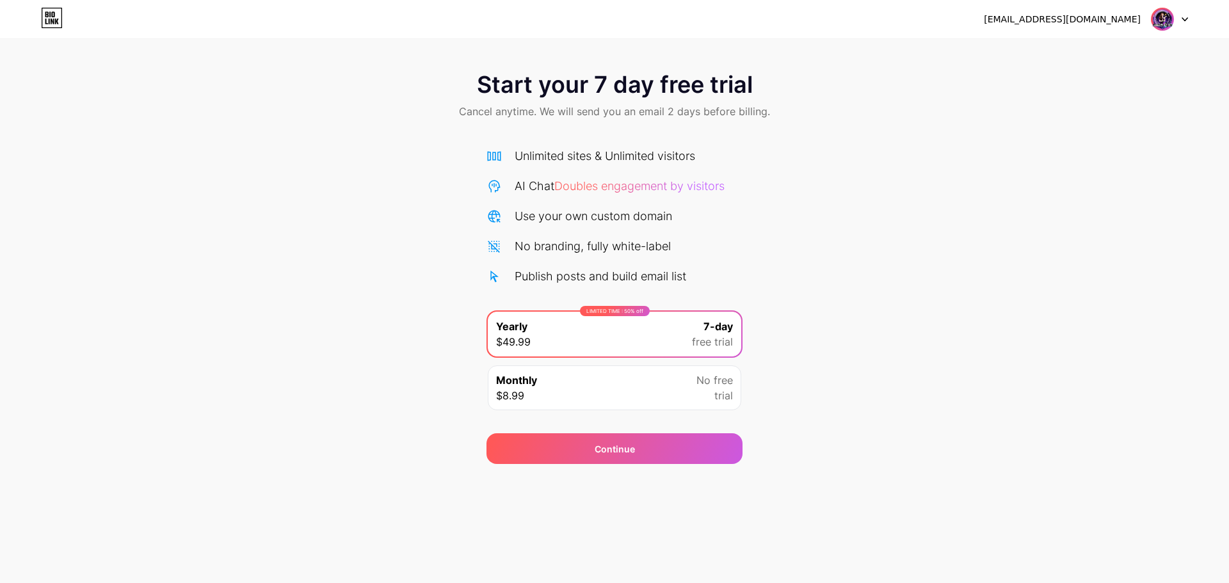
click at [849, 330] on div "Start your 7 day free trial Cancel anytime. We will send you an email 2 days be…" at bounding box center [614, 261] width 1229 height 405
click at [1164, 17] on img at bounding box center [1162, 19] width 24 height 24
click at [974, 161] on div "Start your 7 day free trial Cancel anytime. We will send you an email 2 days be…" at bounding box center [614, 261] width 1229 height 405
click at [829, 220] on div "Start your 7 day free trial Cancel anytime. We will send you an email 2 days be…" at bounding box center [614, 261] width 1229 height 405
click at [1183, 20] on icon at bounding box center [1184, 19] width 6 height 4
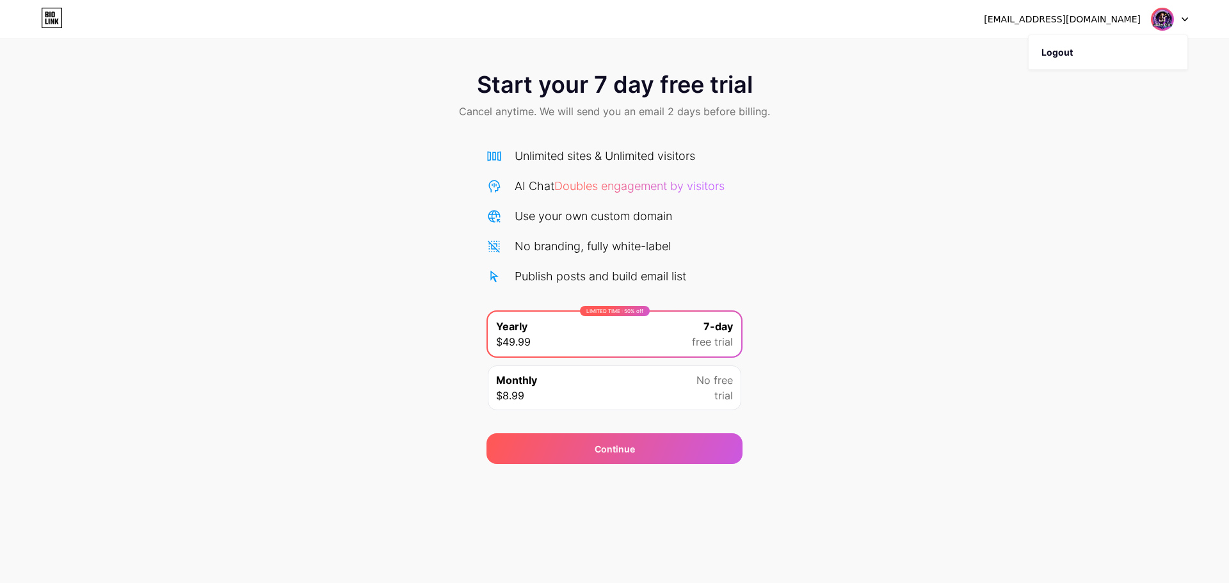
click at [927, 174] on div "Start your 7 day free trial Cancel anytime. We will send you an email 2 days be…" at bounding box center [614, 261] width 1229 height 405
click at [894, 321] on div "Start your 7 day free trial Cancel anytime. We will send you an email 2 days be…" at bounding box center [614, 261] width 1229 height 405
click at [883, 317] on div "Start your 7 day free trial Cancel anytime. We will send you an email 2 days be…" at bounding box center [614, 261] width 1229 height 405
click at [787, 237] on div "Start your 7 day free trial Cancel anytime. We will send you an email 2 days be…" at bounding box center [614, 261] width 1229 height 405
click at [614, 321] on div "LIMITED TIME : 50% off Yearly $49.99 7-day free trial" at bounding box center [614, 334] width 253 height 45
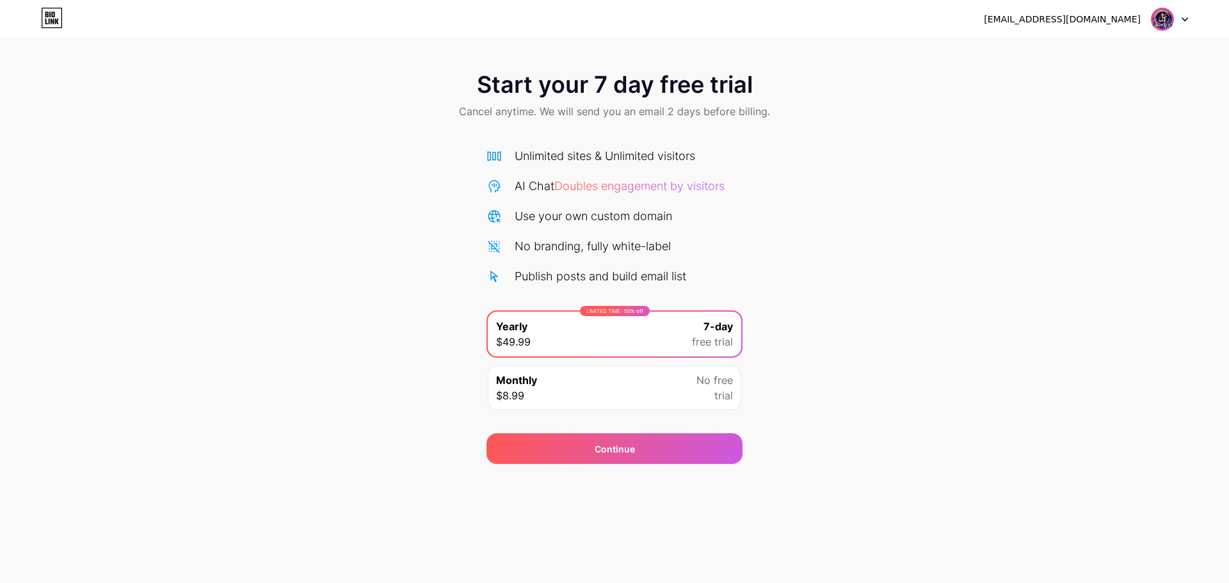
click at [643, 378] on div "Monthly $8.99 No free trial" at bounding box center [614, 387] width 253 height 45
click at [658, 331] on div "LIMITED TIME : 50% off Yearly $49.99 7-day free trial" at bounding box center [614, 334] width 253 height 45
click at [658, 379] on div "Monthly $8.99 No free trial" at bounding box center [614, 387] width 253 height 45
click at [665, 334] on div "LIMITED TIME : 50% off Yearly $49.99 7-day free trial" at bounding box center [614, 334] width 253 height 45
click at [662, 385] on div "Monthly $8.99 No free trial" at bounding box center [614, 387] width 253 height 45
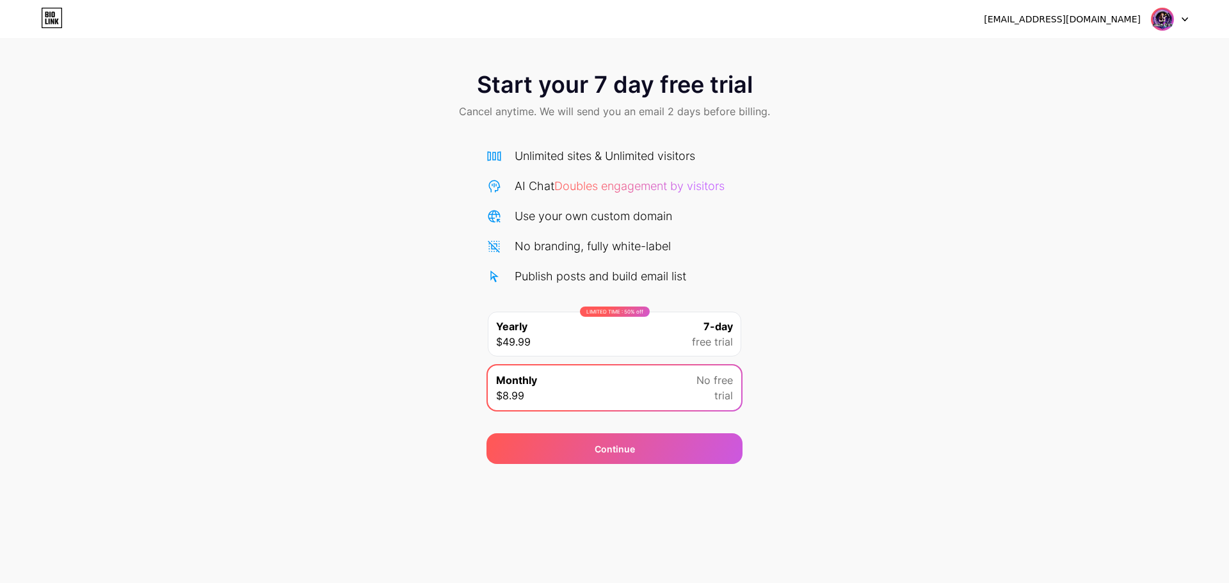
click at [832, 339] on div "Start your 7 day free trial Cancel anytime. We will send you an email 2 days be…" at bounding box center [614, 261] width 1229 height 405
click at [696, 339] on span "free trial" at bounding box center [712, 341] width 41 height 15
click at [842, 335] on div "Start your 7 day free trial Cancel anytime. We will send you an email 2 days be…" at bounding box center [614, 261] width 1229 height 405
click at [703, 380] on span "No free" at bounding box center [714, 379] width 36 height 15
click at [700, 330] on div "7-day free trial" at bounding box center [712, 334] width 41 height 31
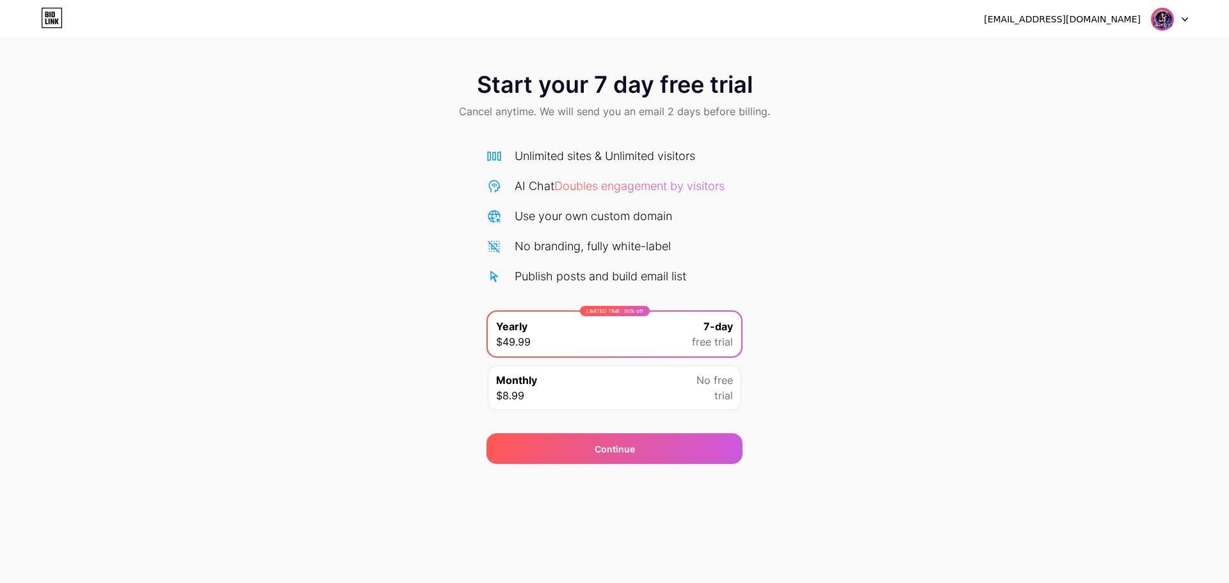
click at [691, 387] on div "Monthly $8.99 No free trial" at bounding box center [614, 387] width 253 height 45
click at [664, 349] on div "LIMITED TIME : 50% off Yearly $49.99 7-day free trial" at bounding box center [614, 334] width 253 height 45
click at [666, 392] on div "Monthly $8.99 No free trial" at bounding box center [614, 387] width 253 height 45
click at [667, 331] on div "LIMITED TIME : 50% off Yearly $49.99 7-day free trial" at bounding box center [614, 334] width 253 height 45
click at [660, 386] on div "Monthly $8.99 No free trial" at bounding box center [614, 387] width 253 height 45
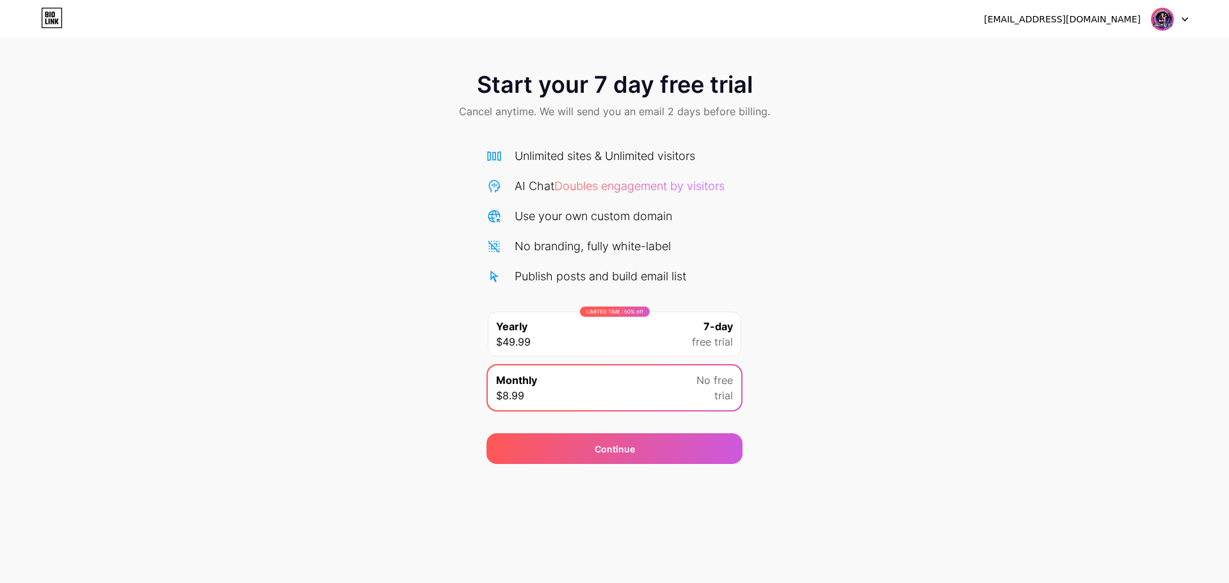
click at [642, 336] on div "LIMITED TIME : 50% off Yearly $49.99 7-day free trial" at bounding box center [614, 334] width 253 height 45
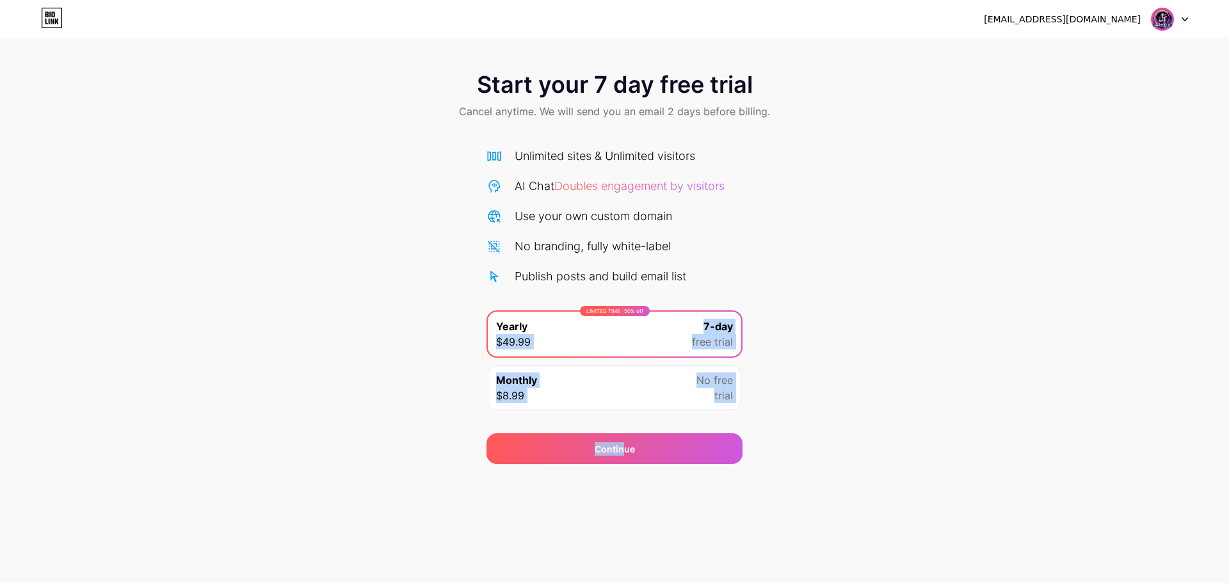
drag, startPoint x: 623, startPoint y: 445, endPoint x: 303, endPoint y: 330, distance: 340.1
click at [301, 333] on div "Start your 7 day free trial Cancel anytime. We will send you an email 2 days be…" at bounding box center [614, 261] width 1229 height 405
click at [563, 394] on div "Monthly $8.99 No free trial" at bounding box center [614, 387] width 253 height 45
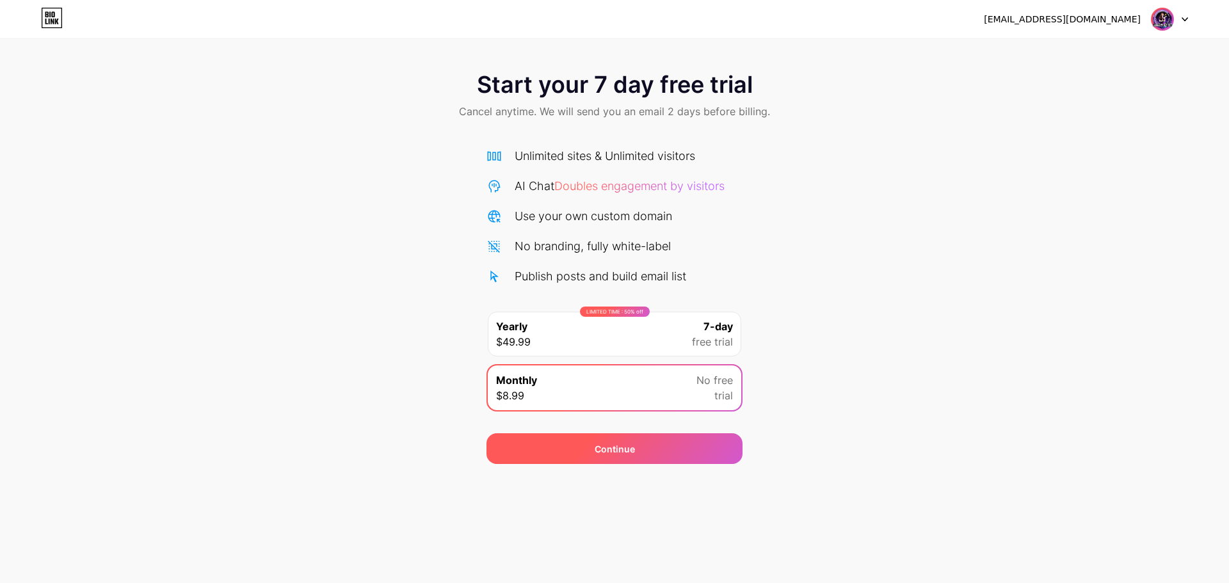
click at [557, 441] on div "Continue" at bounding box center [614, 448] width 256 height 31
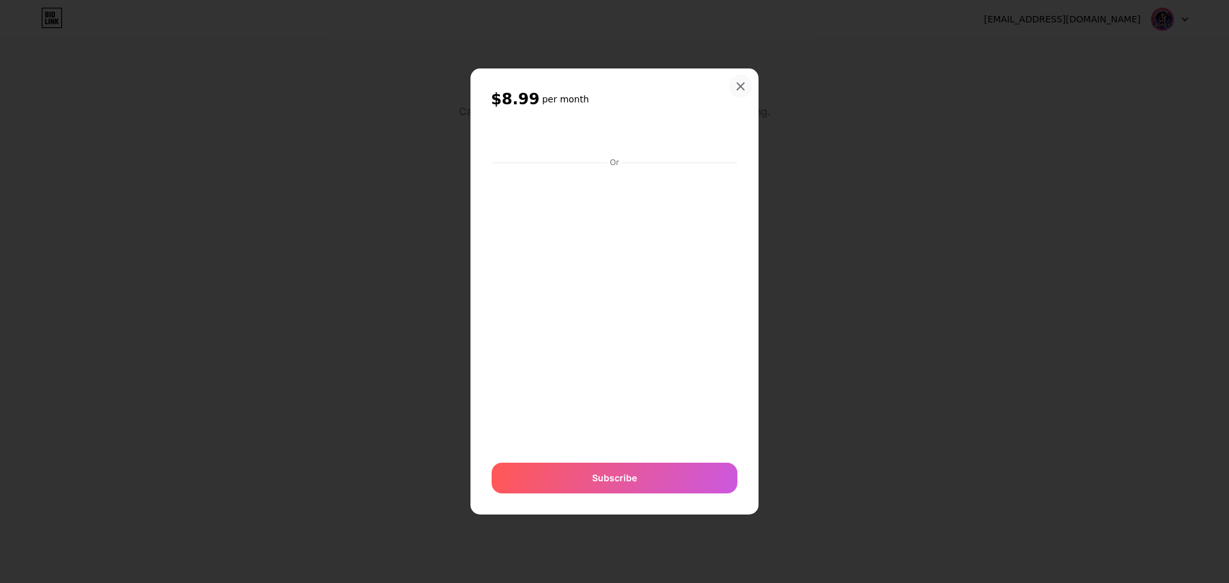
click at [741, 90] on icon at bounding box center [740, 86] width 10 height 10
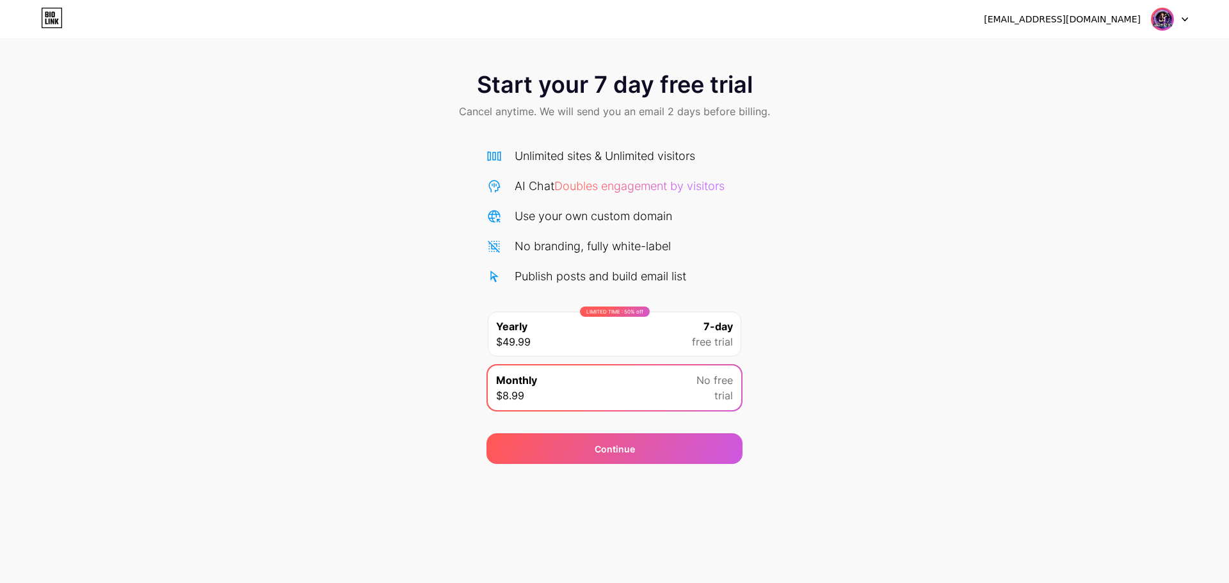
click at [573, 333] on div "LIMITED TIME : 50% off Yearly $49.99 7-day free trial" at bounding box center [614, 334] width 253 height 45
click at [573, 428] on div "Continue" at bounding box center [614, 441] width 256 height 46
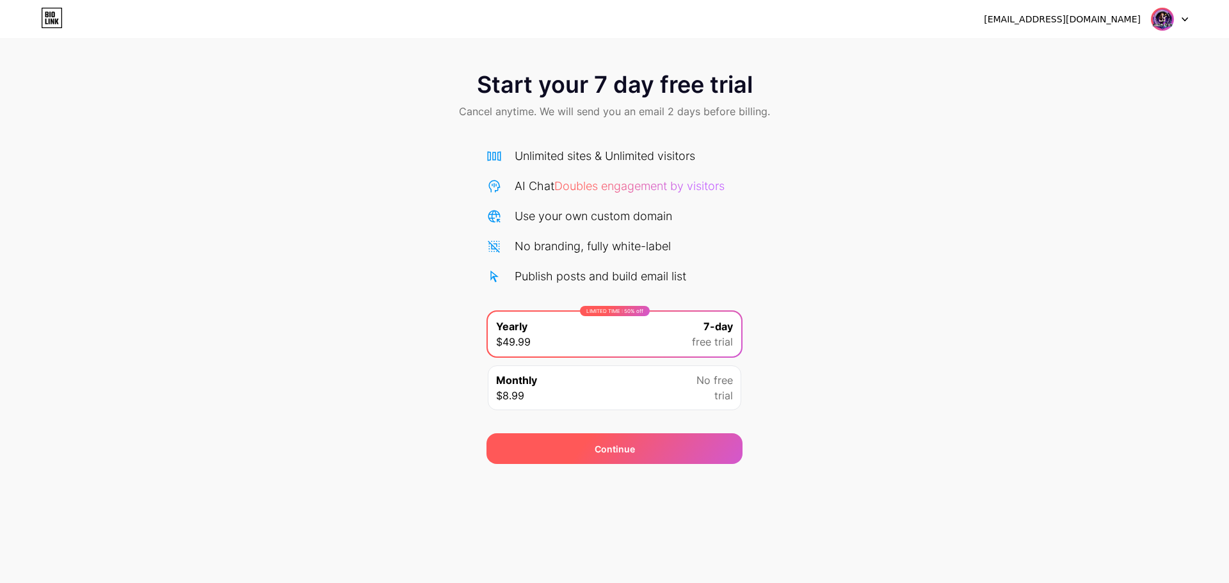
click at [576, 441] on div "Continue" at bounding box center [614, 448] width 256 height 31
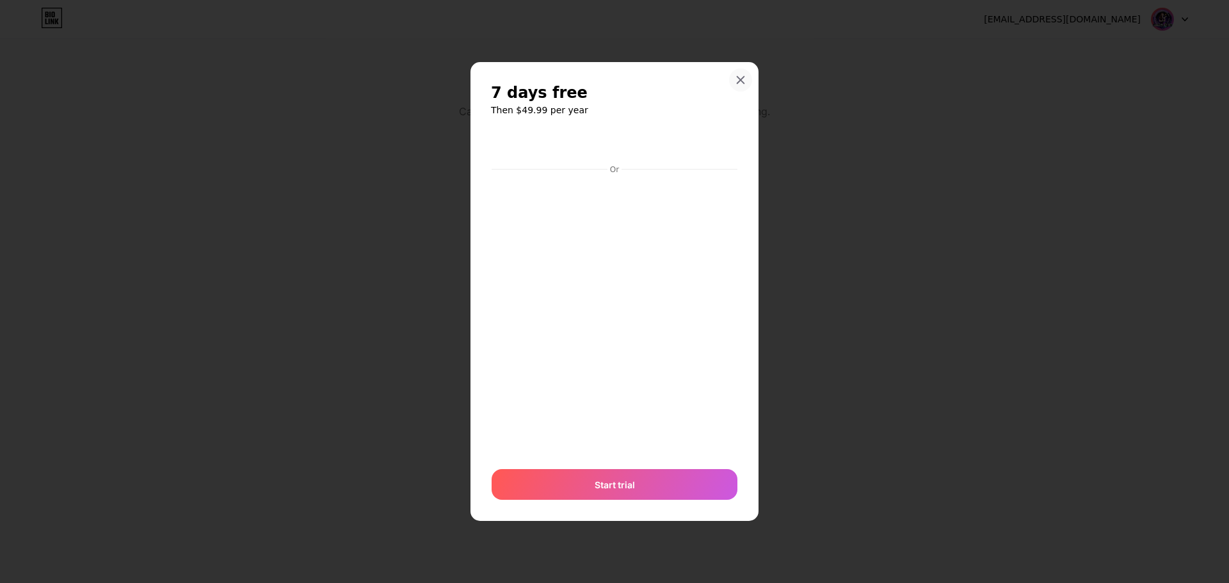
click at [736, 79] on icon at bounding box center [740, 80] width 10 height 10
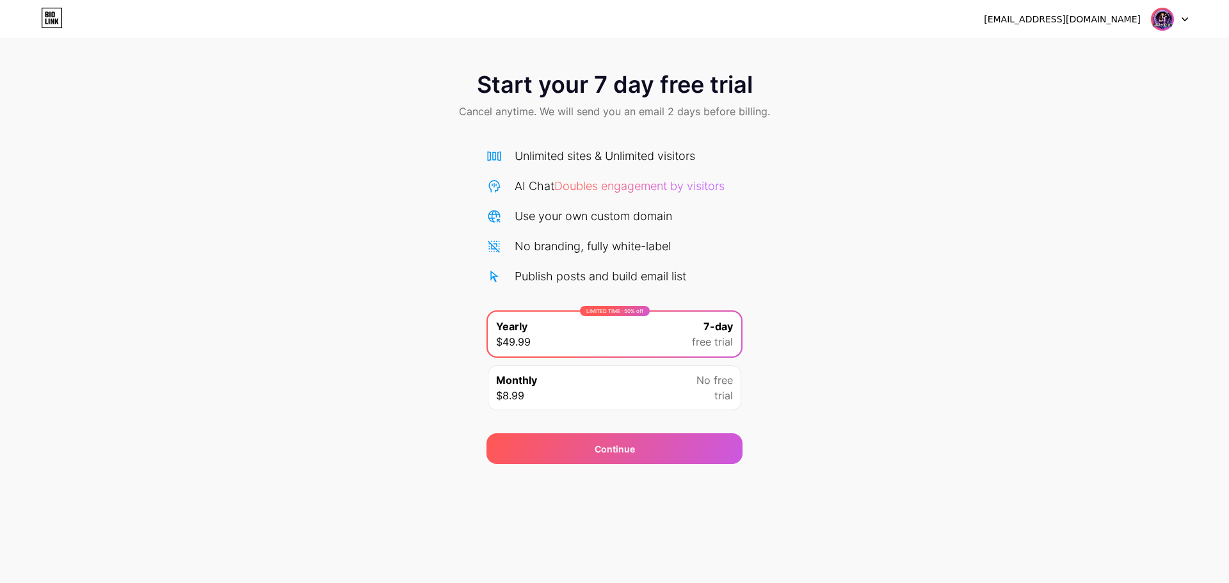
click at [897, 280] on div "Start your 7 day free trial Cancel anytime. We will send you an email 2 days be…" at bounding box center [614, 261] width 1229 height 405
click at [659, 398] on div "Monthly $8.99 No free trial" at bounding box center [614, 387] width 253 height 45
drag, startPoint x: 854, startPoint y: 353, endPoint x: 840, endPoint y: 353, distance: 14.7
click at [855, 353] on div "Start your 7 day free trial Cancel anytime. We will send you an email 2 days be…" at bounding box center [614, 261] width 1229 height 405
click at [1163, 17] on img at bounding box center [1162, 19] width 24 height 24
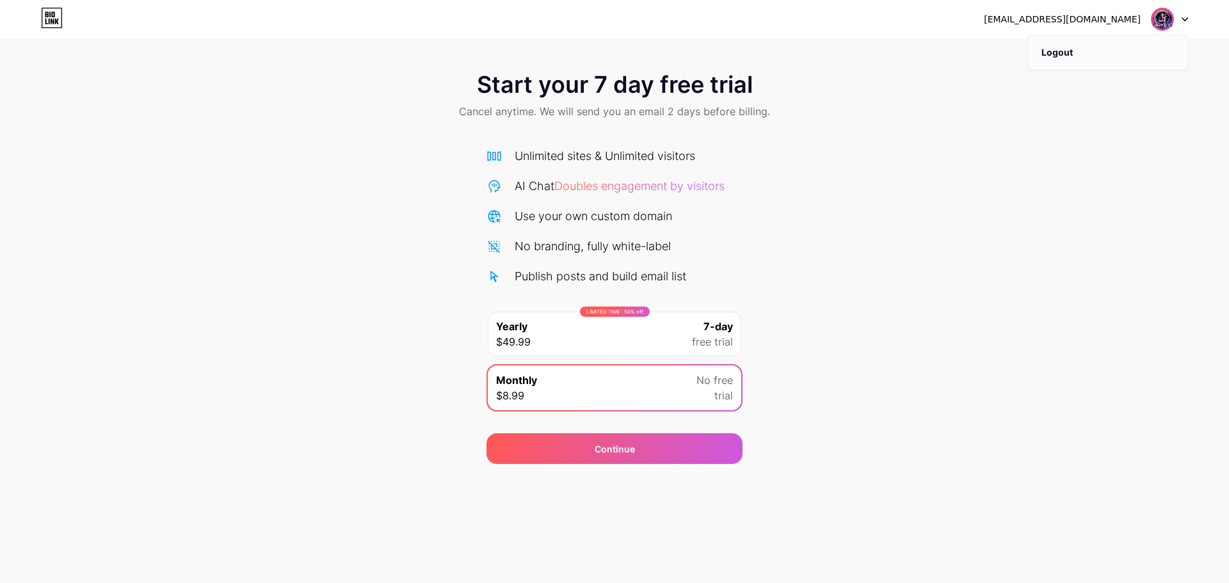
click at [1053, 51] on li "Logout" at bounding box center [1107, 52] width 159 height 35
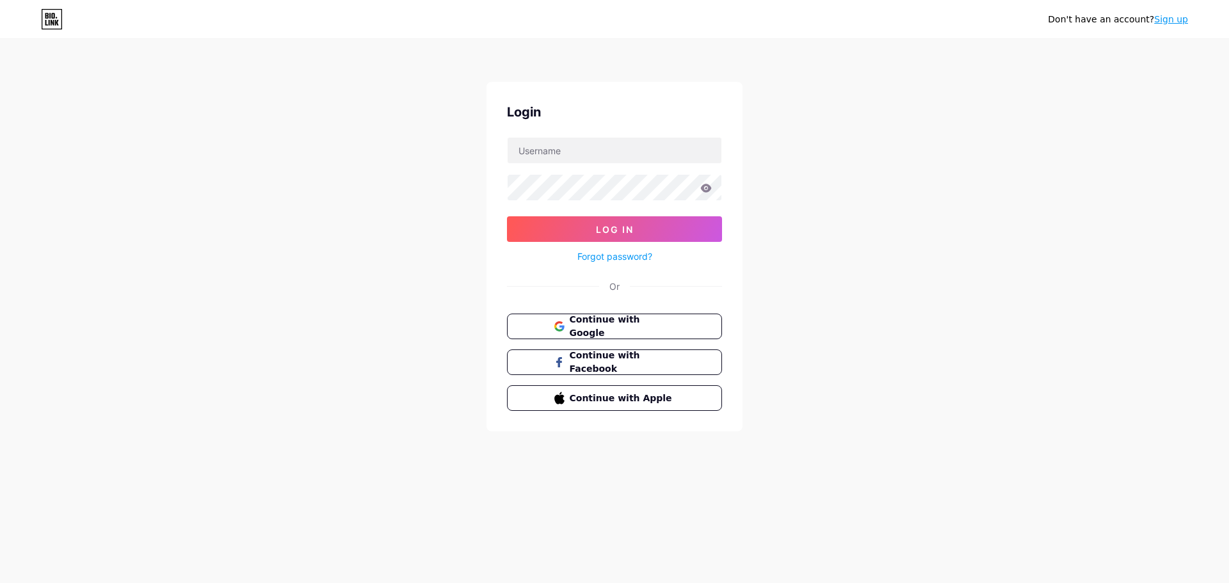
click at [865, 141] on div "Don't have an account? Sign up Login Log In Forgot password? Or Continue with G…" at bounding box center [614, 236] width 1229 height 472
